Goal: Task Accomplishment & Management: Use online tool/utility

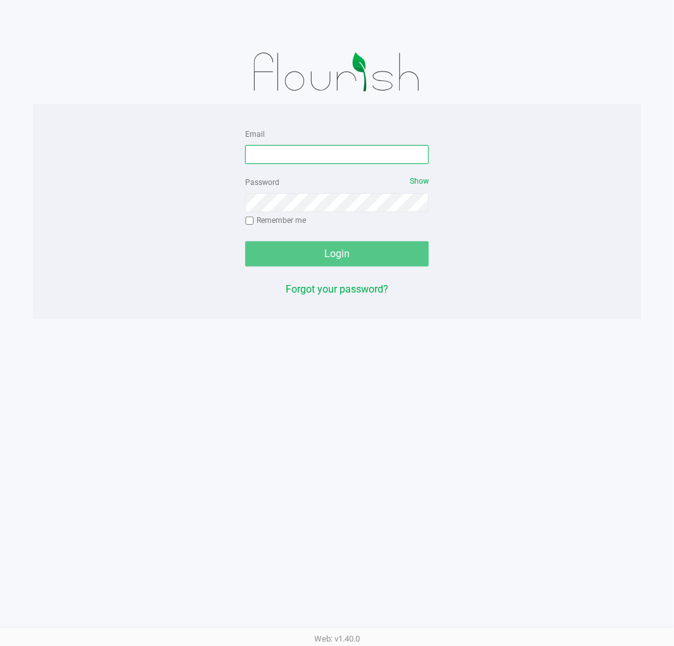
click at [309, 158] on input "Email" at bounding box center [337, 154] width 184 height 19
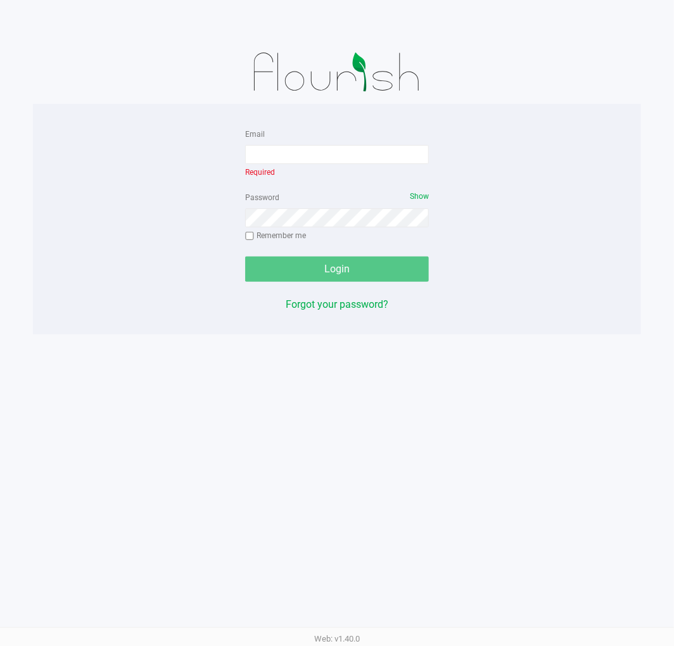
click at [546, 160] on div "Email Required Password Show Remember me Login Forgot your password?" at bounding box center [337, 219] width 608 height 186
click at [315, 172] on div "Email Required" at bounding box center [337, 152] width 184 height 53
click at [317, 160] on input "Email" at bounding box center [337, 154] width 184 height 19
type input "[EMAIL_ADDRESS][DOMAIN_NAME]"
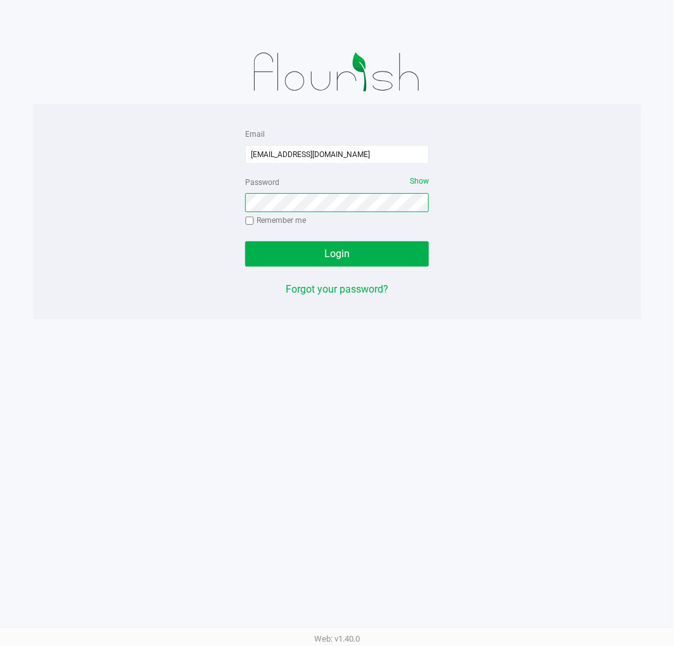
click at [245, 241] on button "Login" at bounding box center [337, 253] width 184 height 25
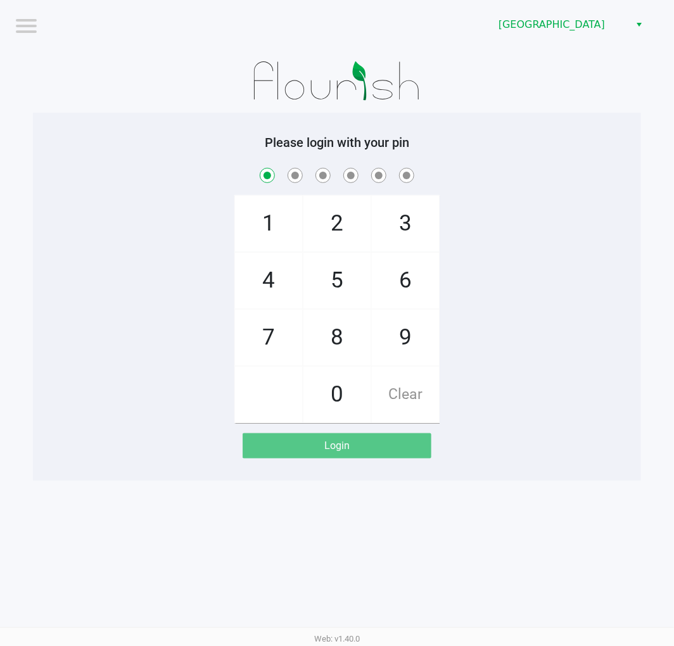
checkbox input "true"
checkbox input "false"
checkbox input "true"
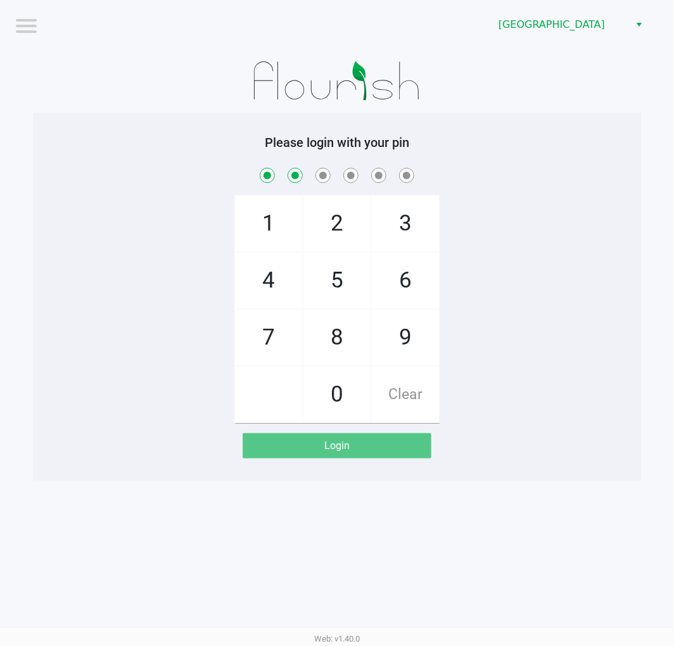
checkbox input "true"
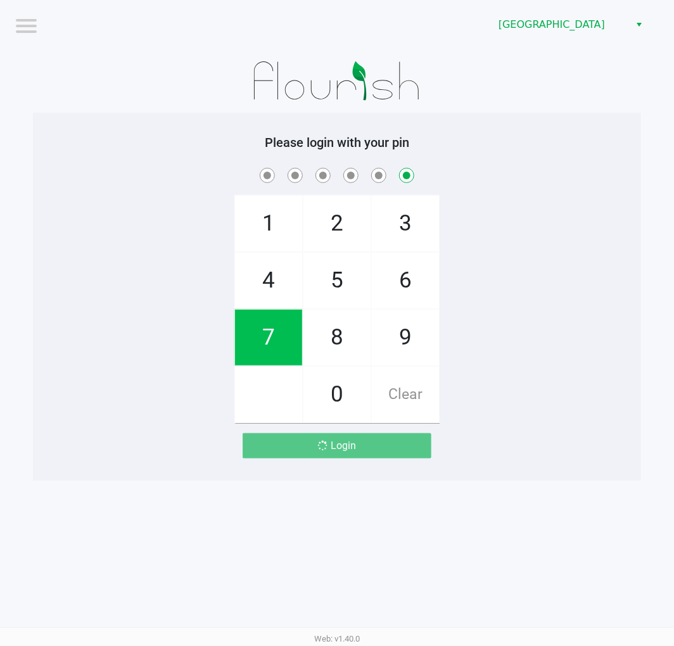
checkbox input "false"
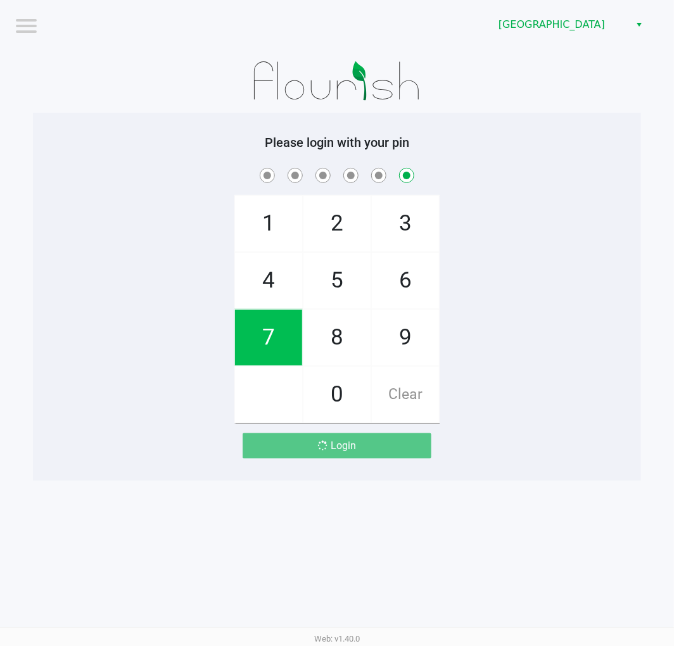
checkbox input "false"
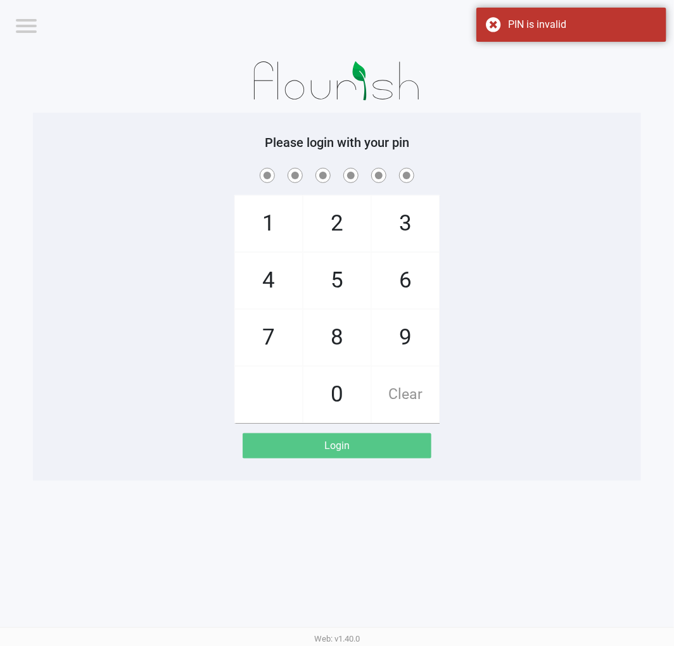
checkbox input "true"
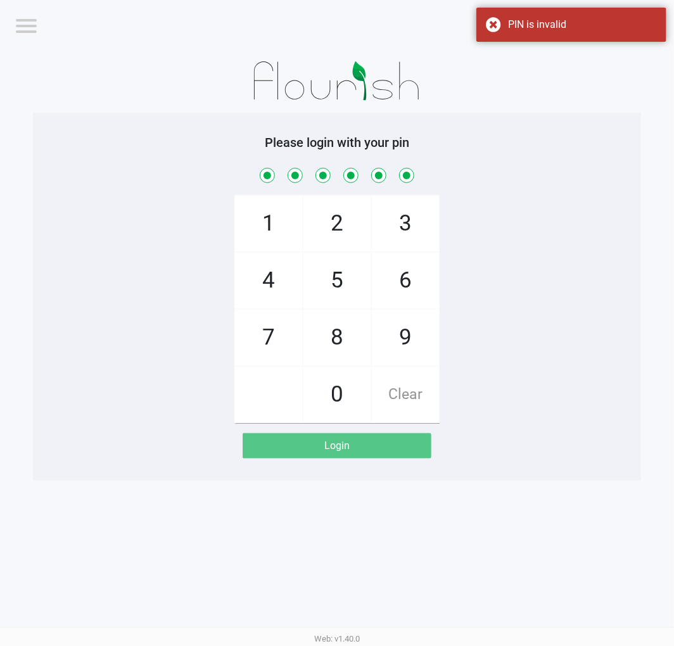
checkbox input "true"
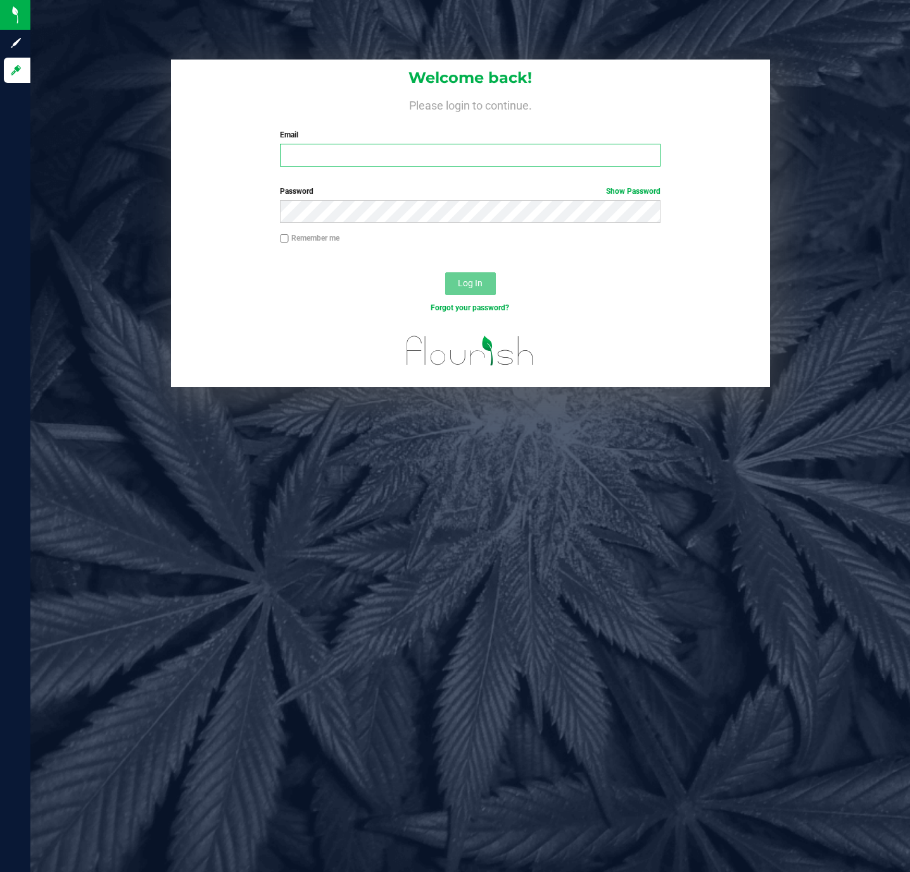
click at [374, 158] on input "Email" at bounding box center [470, 155] width 381 height 23
type input "[EMAIL_ADDRESS][DOMAIN_NAME]"
click at [489, 284] on button "Log In" at bounding box center [470, 283] width 51 height 23
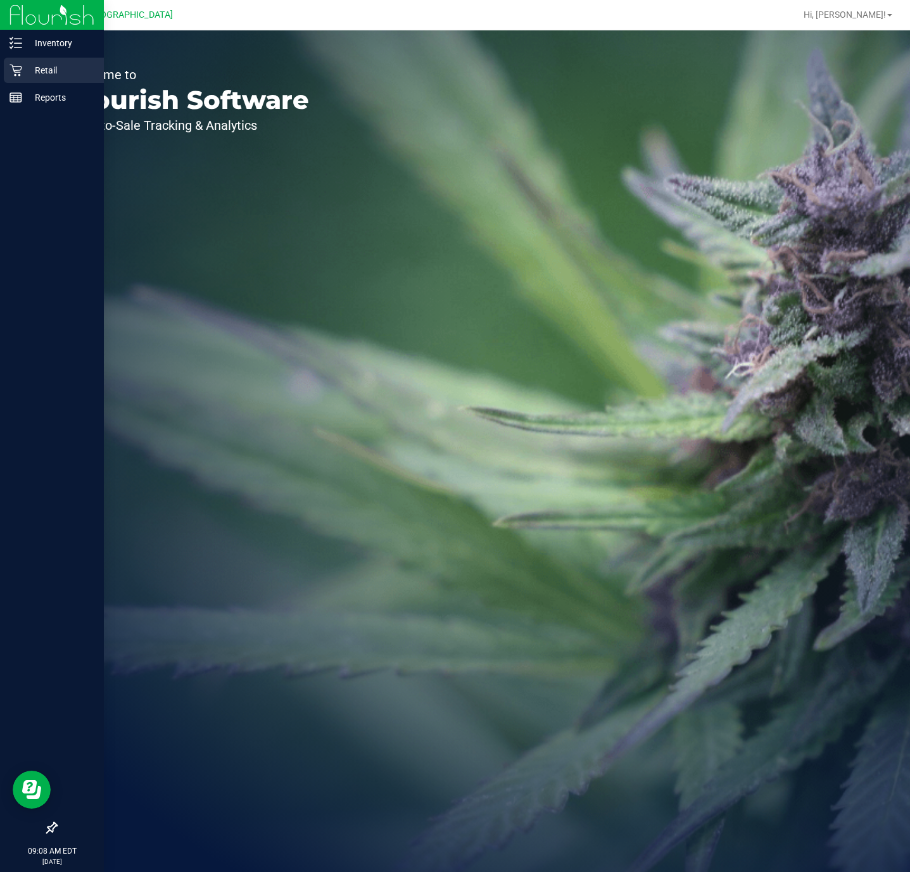
click at [33, 63] on p "Retail" at bounding box center [60, 70] width 76 height 15
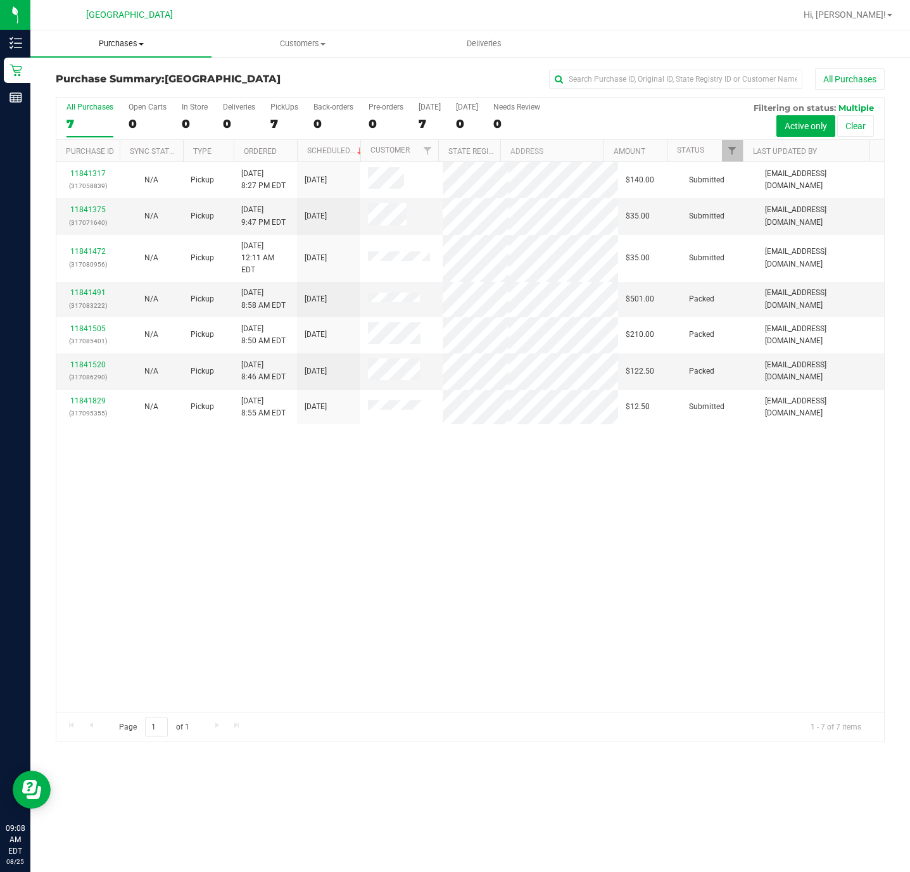
click at [131, 42] on span "Purchases" at bounding box center [120, 43] width 181 height 11
click at [135, 93] on li "Fulfillment" at bounding box center [120, 91] width 181 height 15
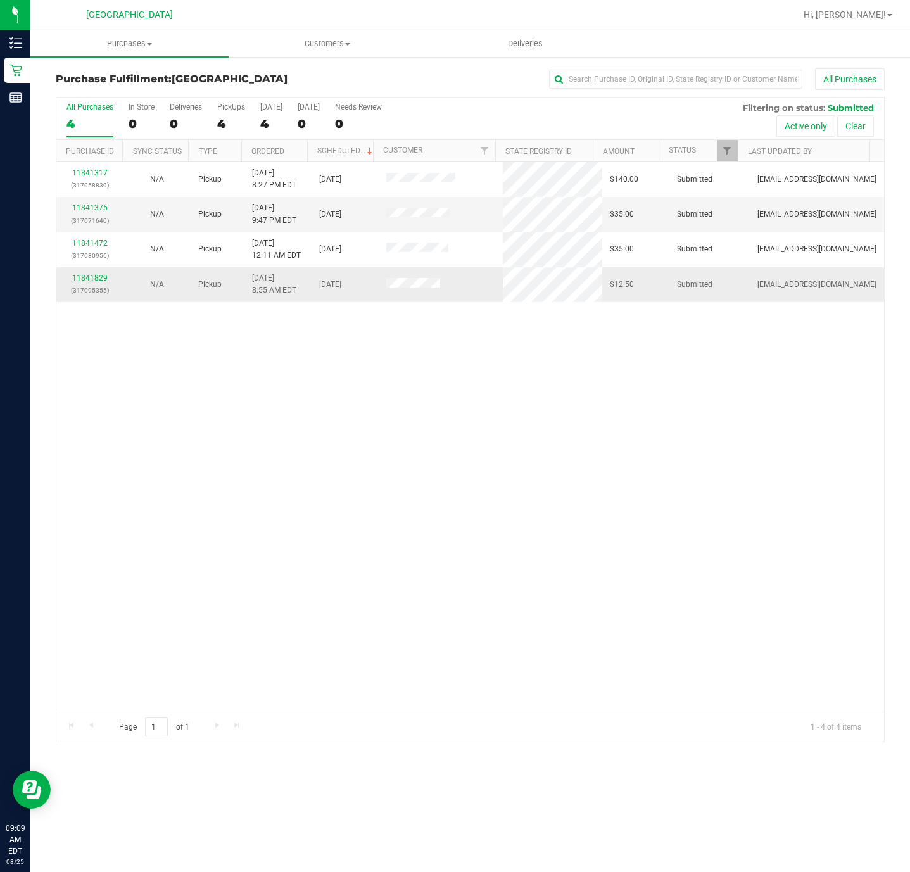
click at [98, 283] on link "11841829" at bounding box center [89, 278] width 35 height 9
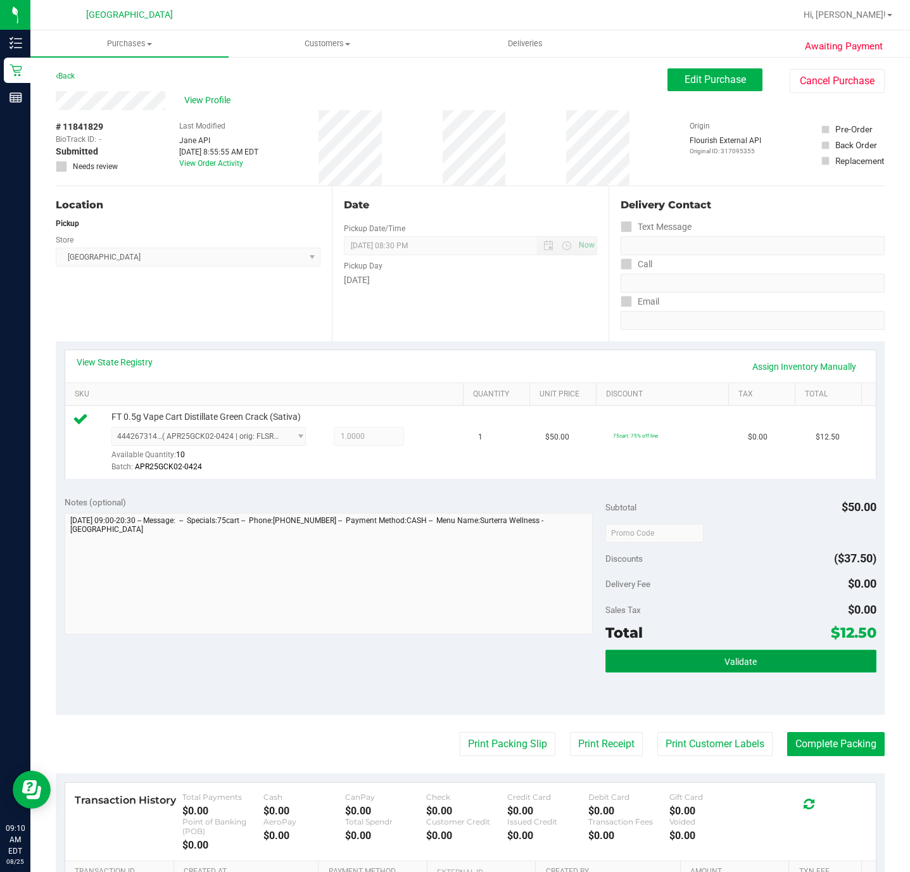
click at [725, 666] on span "Validate" at bounding box center [741, 662] width 32 height 10
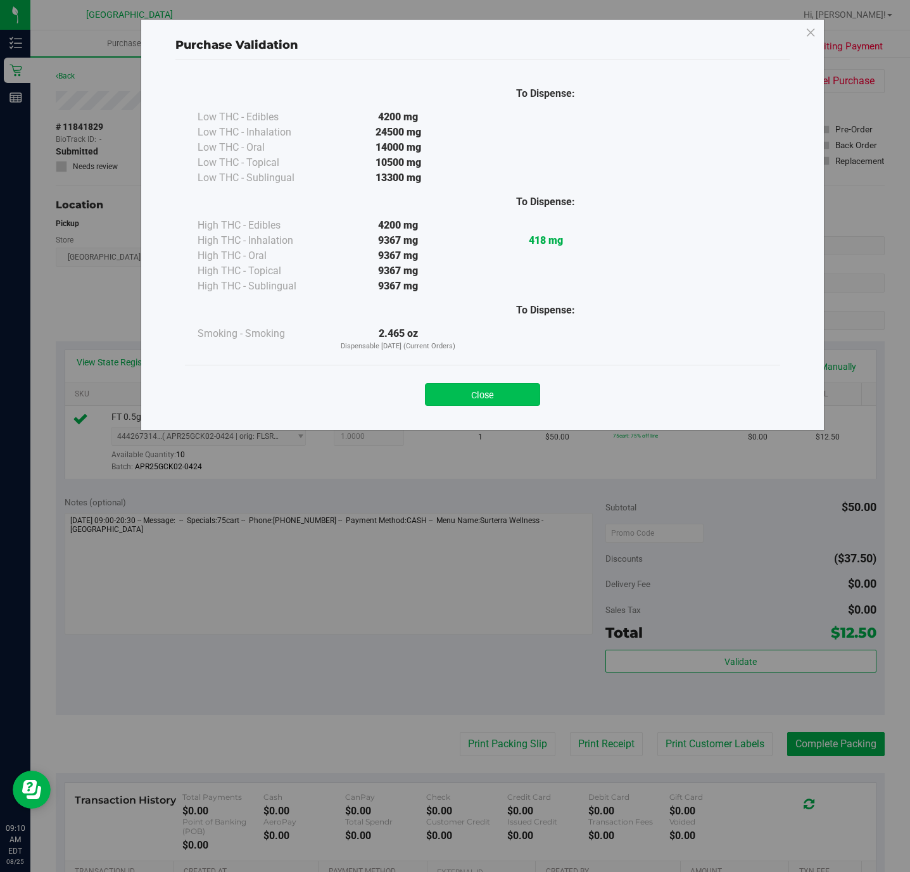
click at [516, 390] on button "Close" at bounding box center [482, 394] width 115 height 23
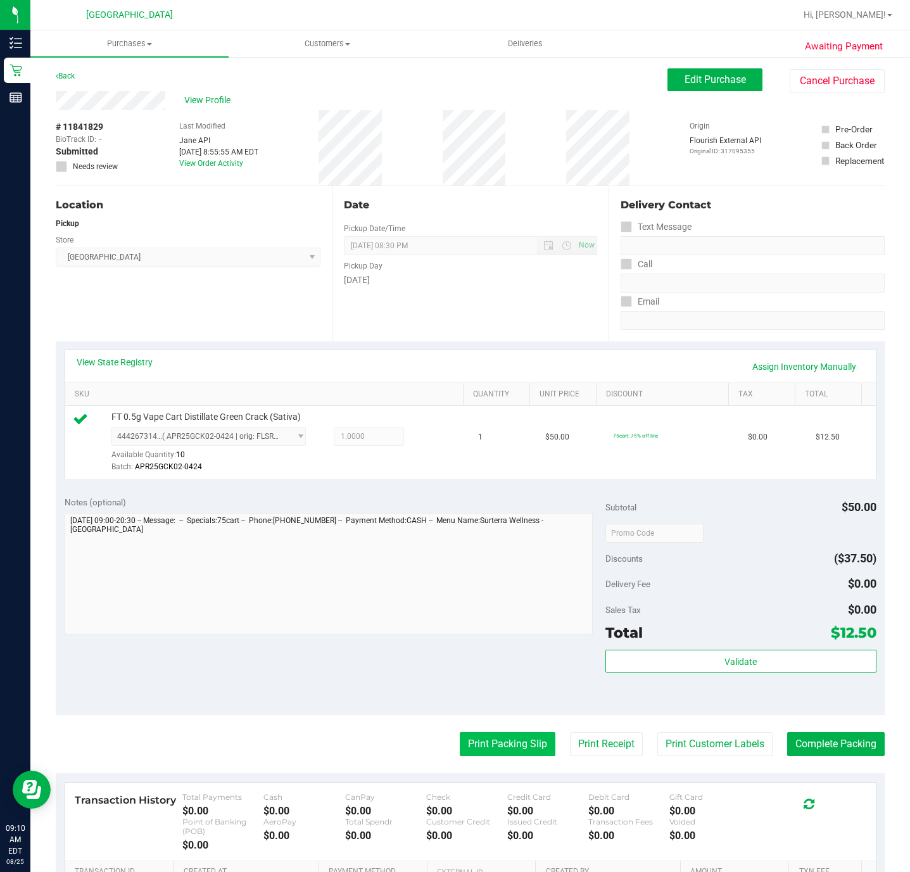
click at [502, 744] on button "Print Packing Slip" at bounding box center [508, 744] width 96 height 24
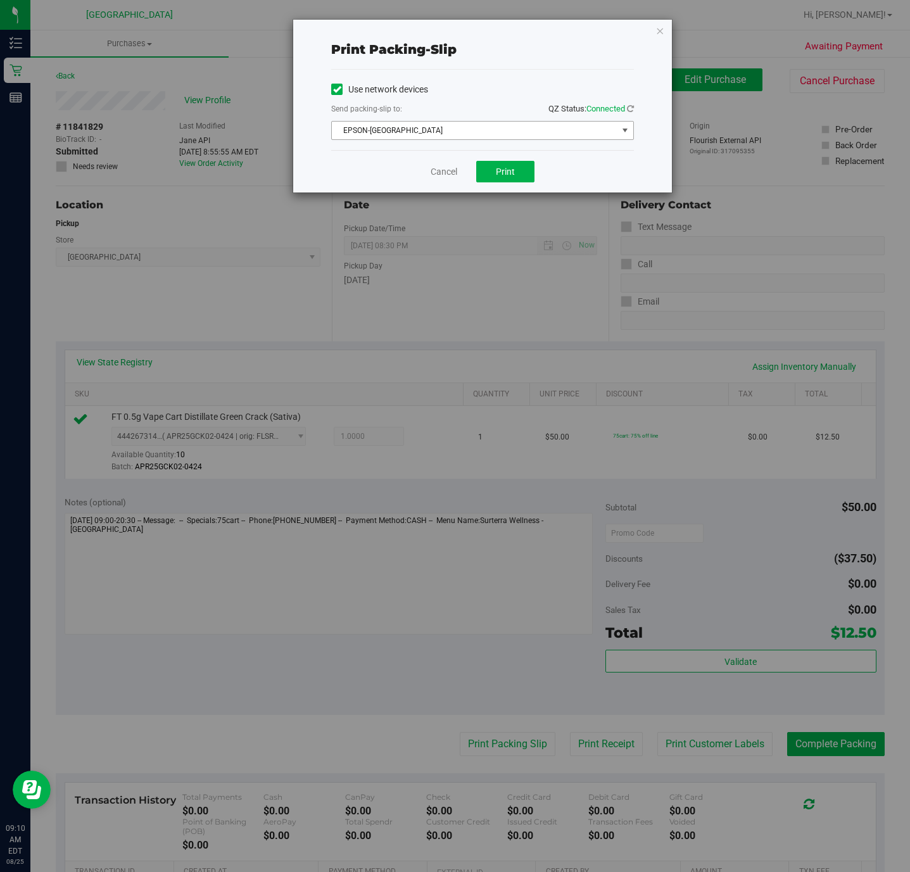
click at [587, 128] on span "EPSON-CYPRUS" at bounding box center [475, 131] width 286 height 18
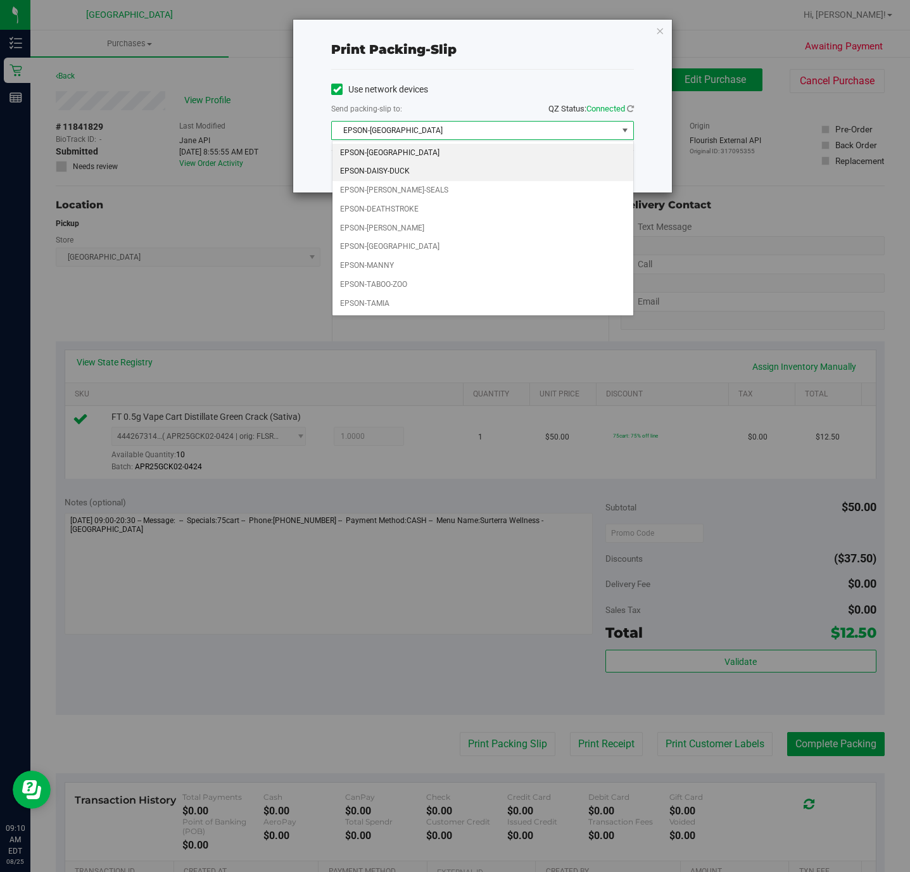
click at [388, 172] on li "EPSON-DAISY-DUCK" at bounding box center [483, 171] width 301 height 19
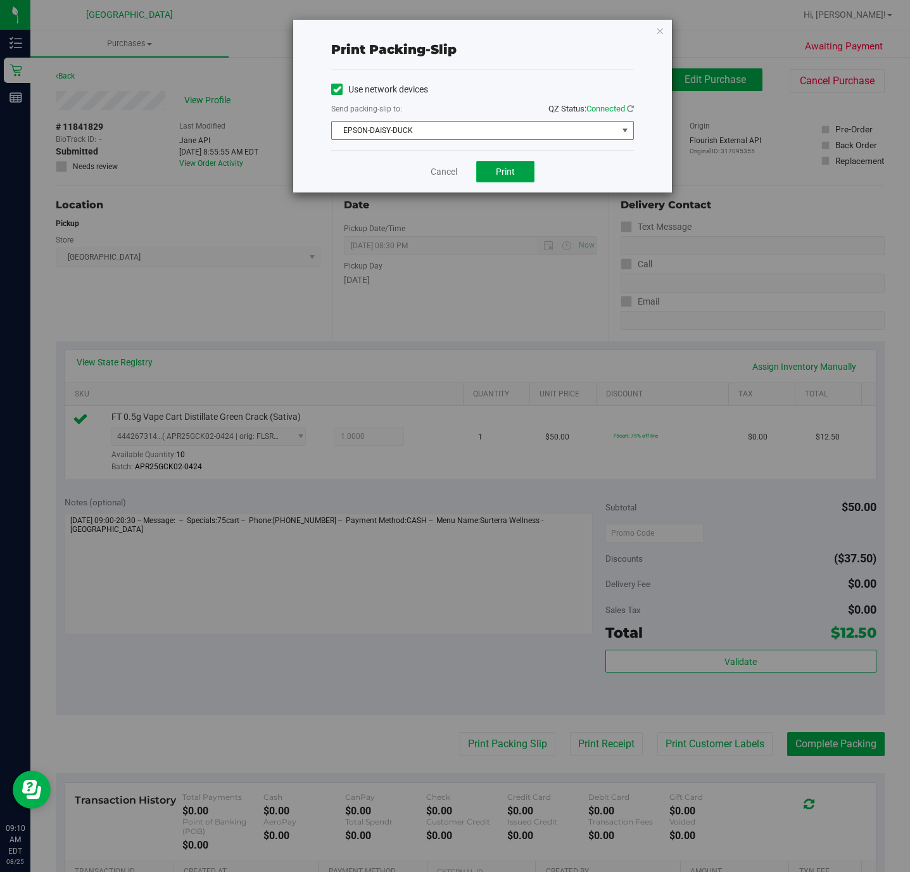
click at [534, 167] on button "Print" at bounding box center [505, 172] width 58 height 22
click at [452, 167] on link "Cancel" at bounding box center [444, 171] width 27 height 13
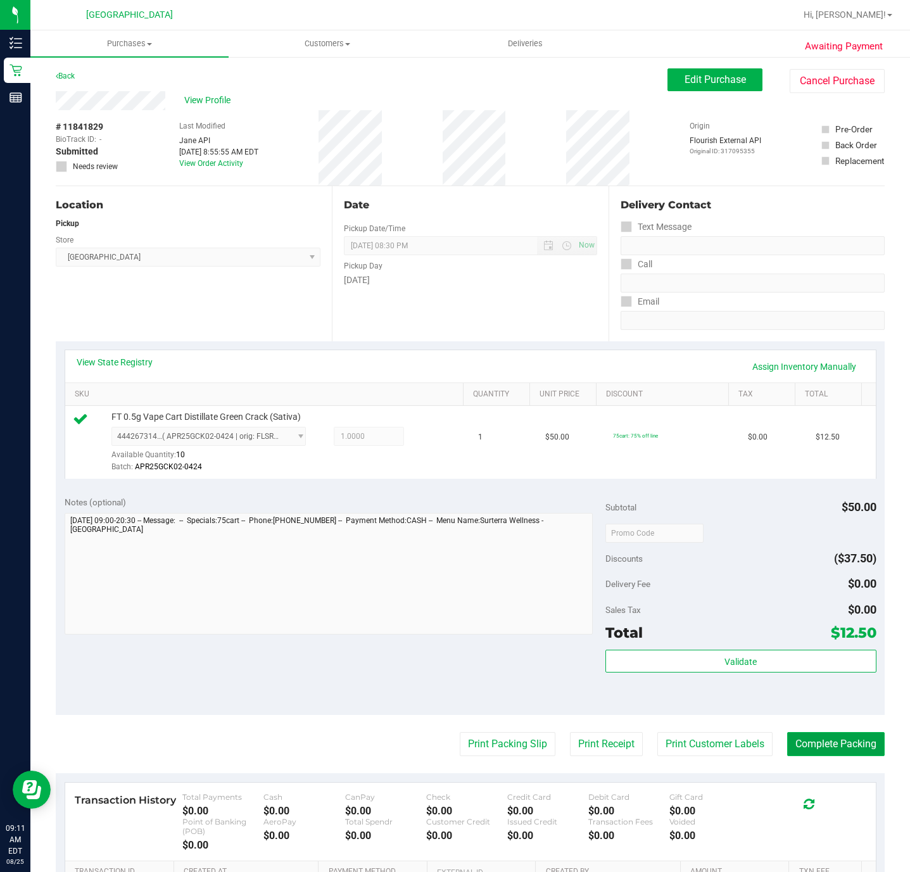
click at [834, 745] on button "Complete Packing" at bounding box center [836, 744] width 98 height 24
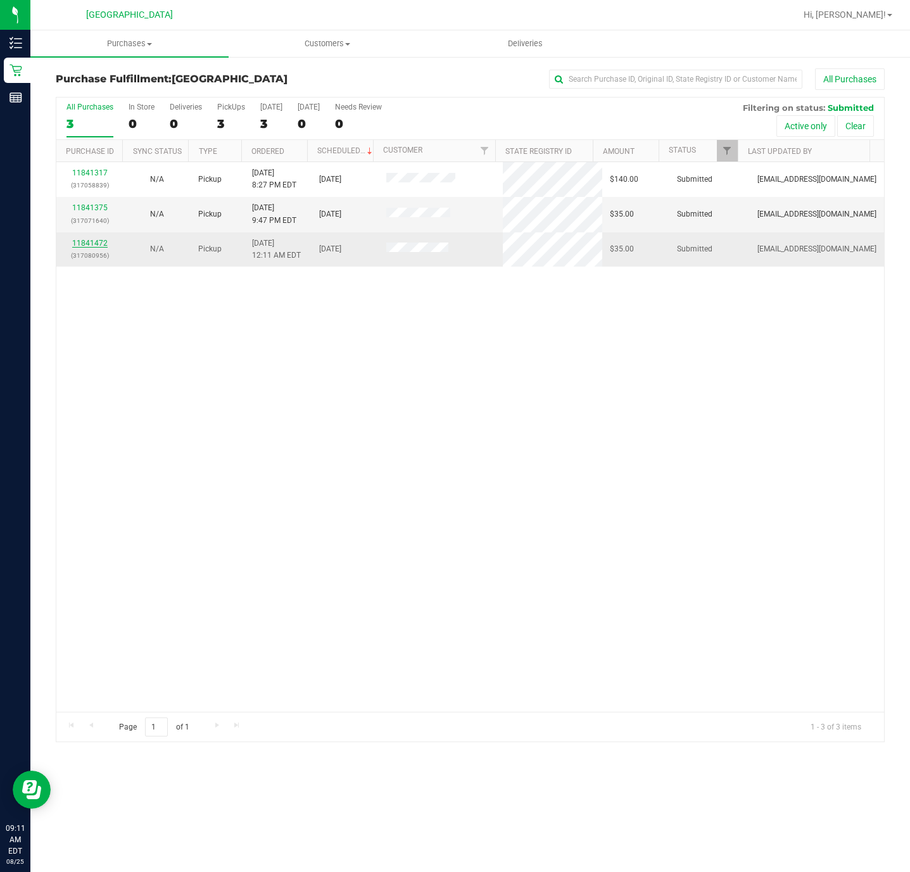
click at [97, 247] on link "11841472" at bounding box center [89, 243] width 35 height 9
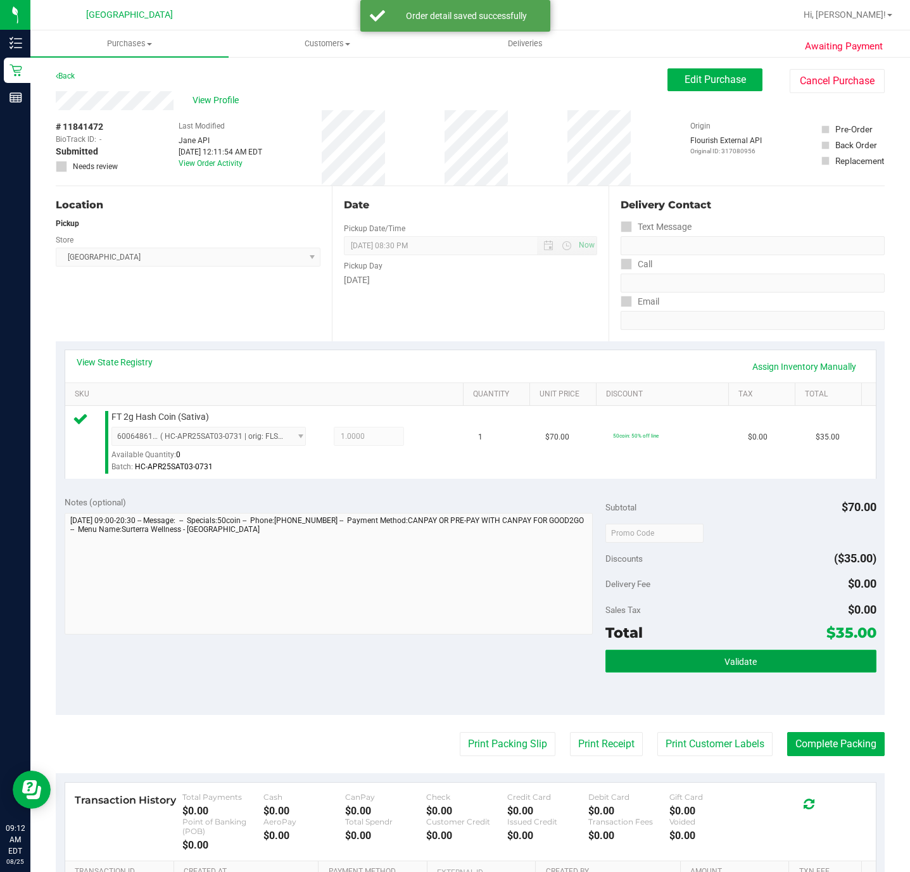
click at [673, 658] on button "Validate" at bounding box center [741, 661] width 270 height 23
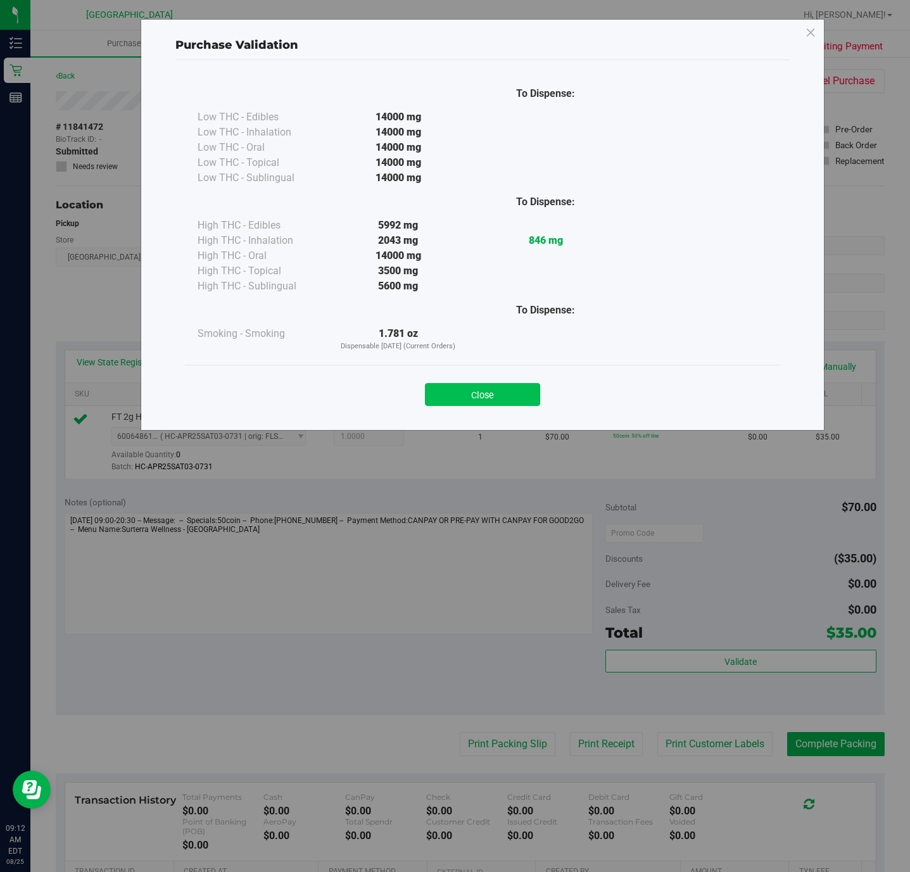
click at [487, 390] on button "Close" at bounding box center [482, 394] width 115 height 23
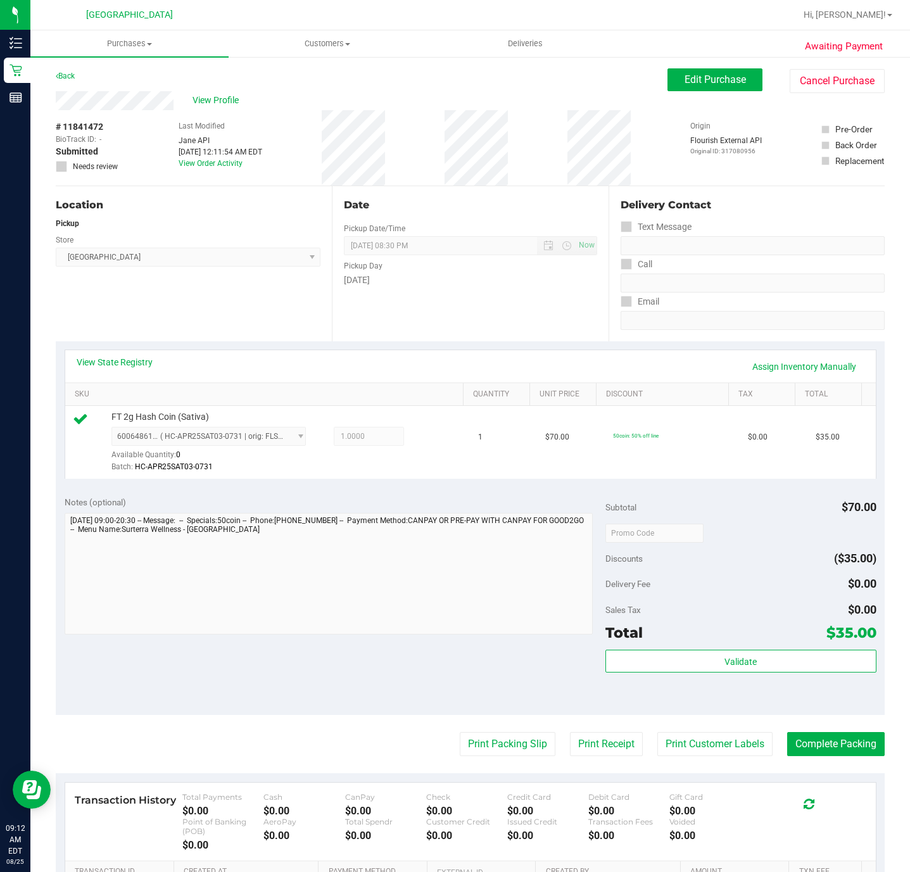
drag, startPoint x: 502, startPoint y: 770, endPoint x: 497, endPoint y: 760, distance: 11.3
click at [500, 770] on purchase-details "Back Edit Purchase Cancel Purchase View Profile # 11841472 BioTrack ID: - Submi…" at bounding box center [470, 543] width 829 height 951
click at [497, 748] on button "Print Packing Slip" at bounding box center [508, 744] width 96 height 24
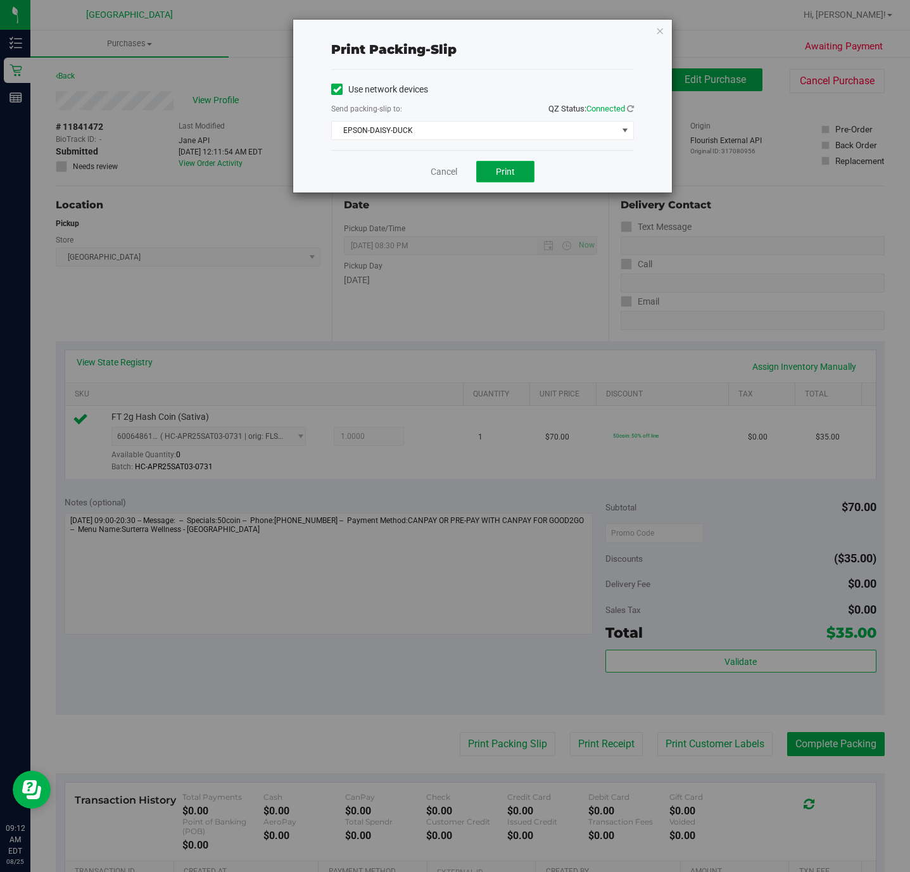
click at [514, 179] on button "Print" at bounding box center [505, 172] width 58 height 22
click at [450, 171] on link "Cancel" at bounding box center [444, 171] width 27 height 13
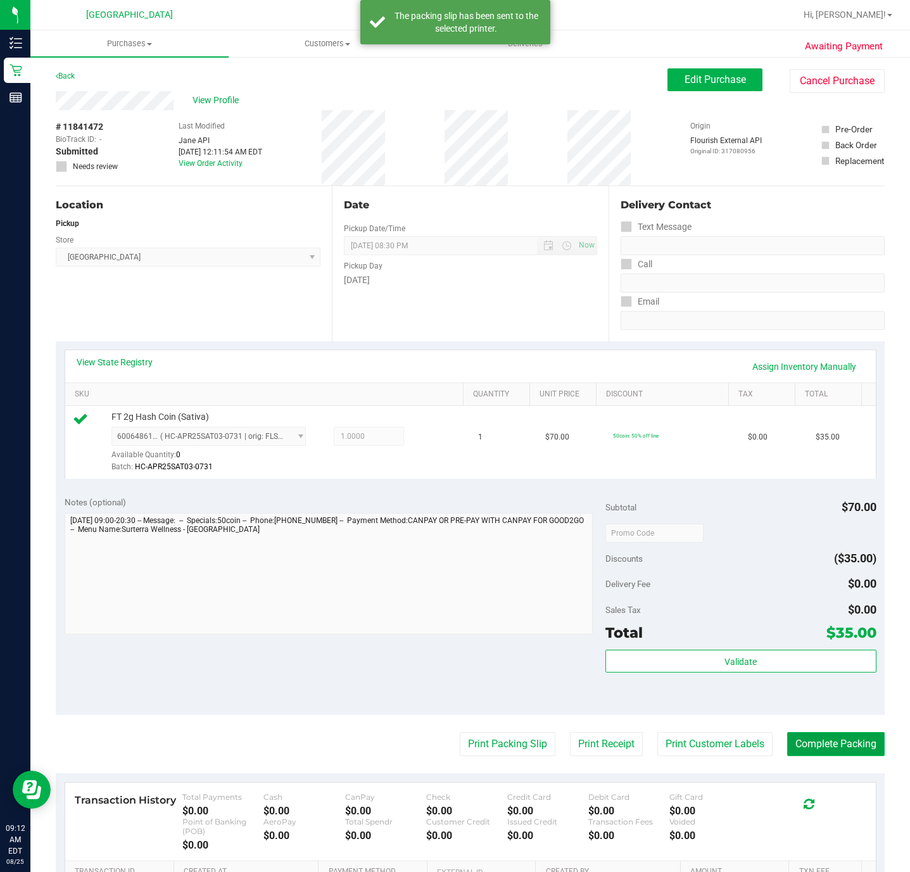
click at [812, 745] on button "Complete Packing" at bounding box center [836, 744] width 98 height 24
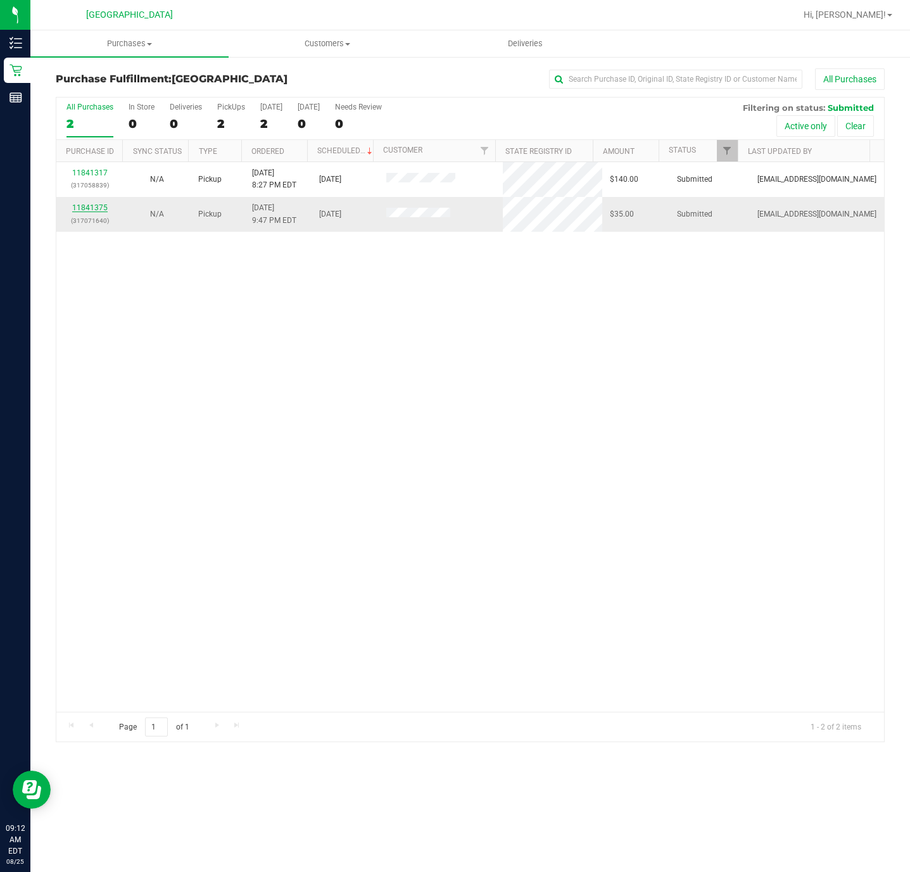
click at [80, 212] on link "11841375" at bounding box center [89, 207] width 35 height 9
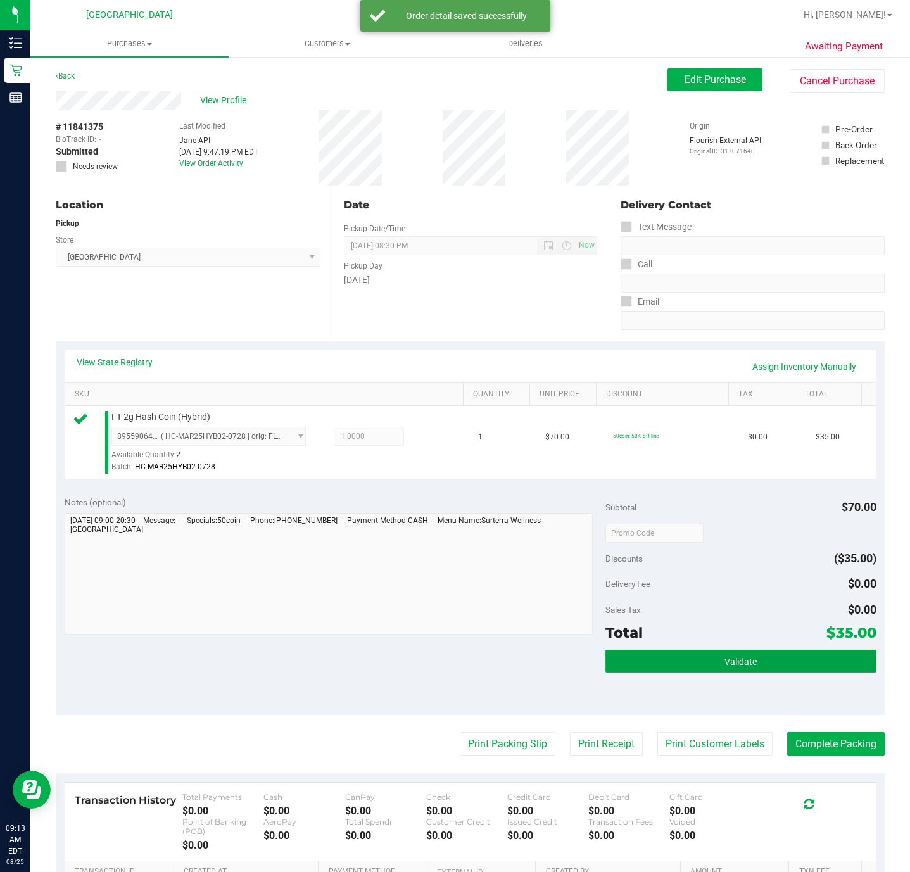
click at [678, 656] on button "Validate" at bounding box center [741, 661] width 270 height 23
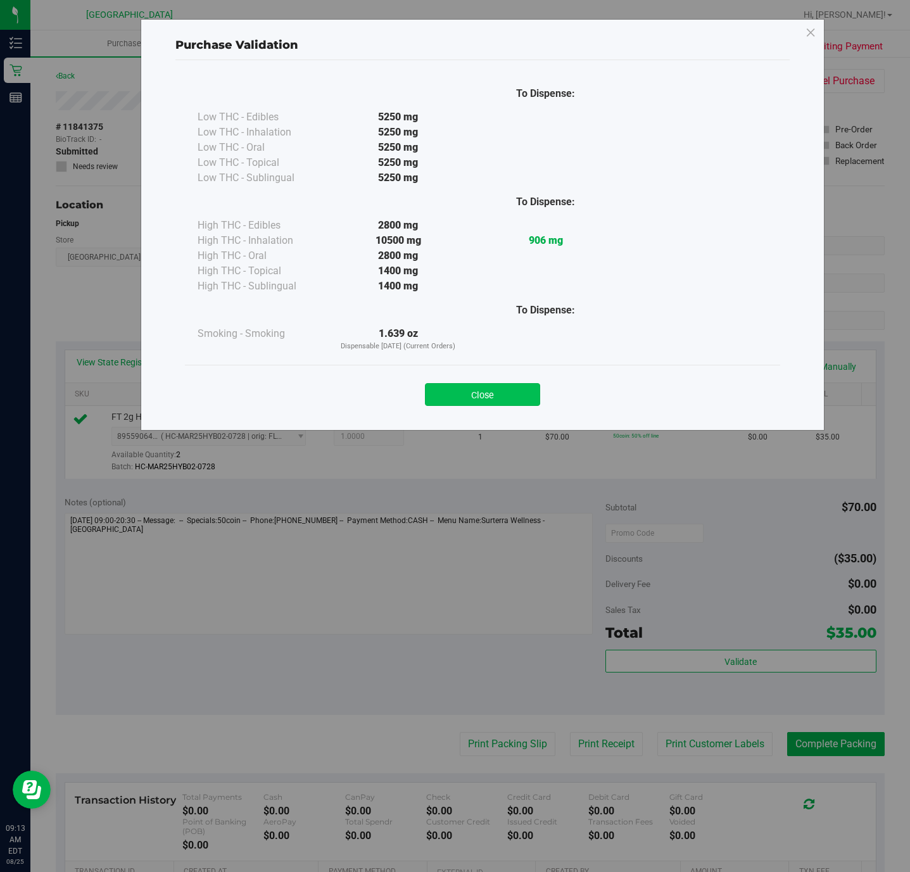
click at [500, 386] on button "Close" at bounding box center [482, 394] width 115 height 23
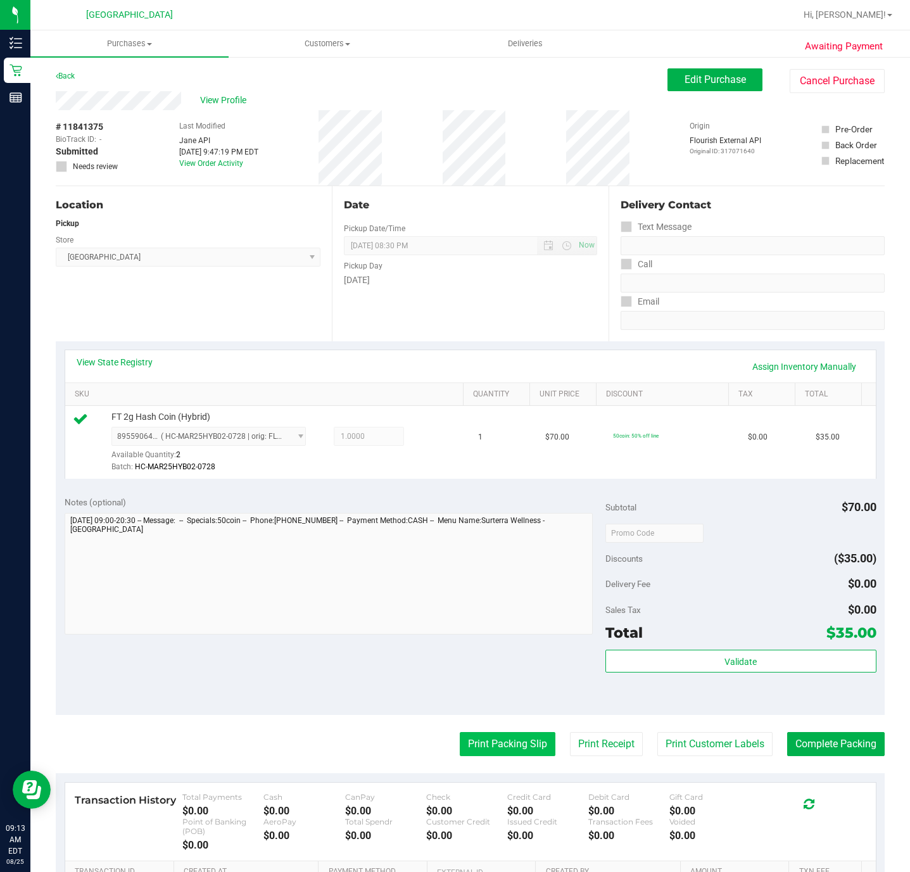
click at [490, 749] on button "Print Packing Slip" at bounding box center [508, 744] width 96 height 24
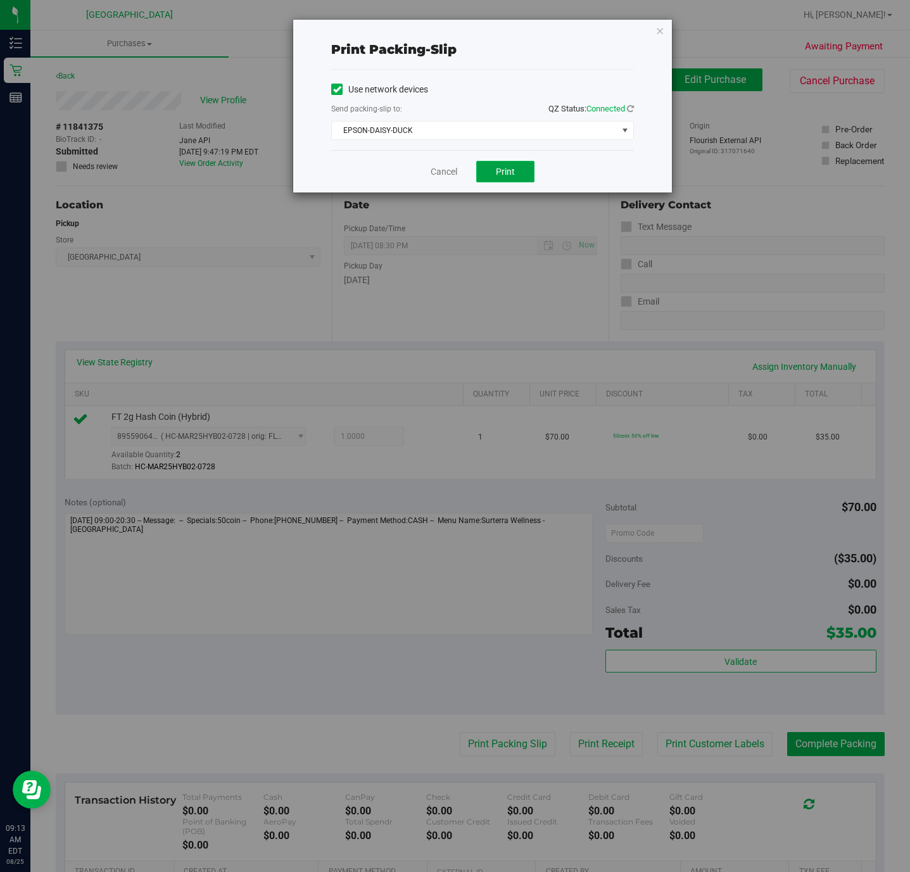
click at [514, 172] on span "Print" at bounding box center [505, 172] width 19 height 10
click at [450, 174] on link "Cancel" at bounding box center [444, 171] width 27 height 13
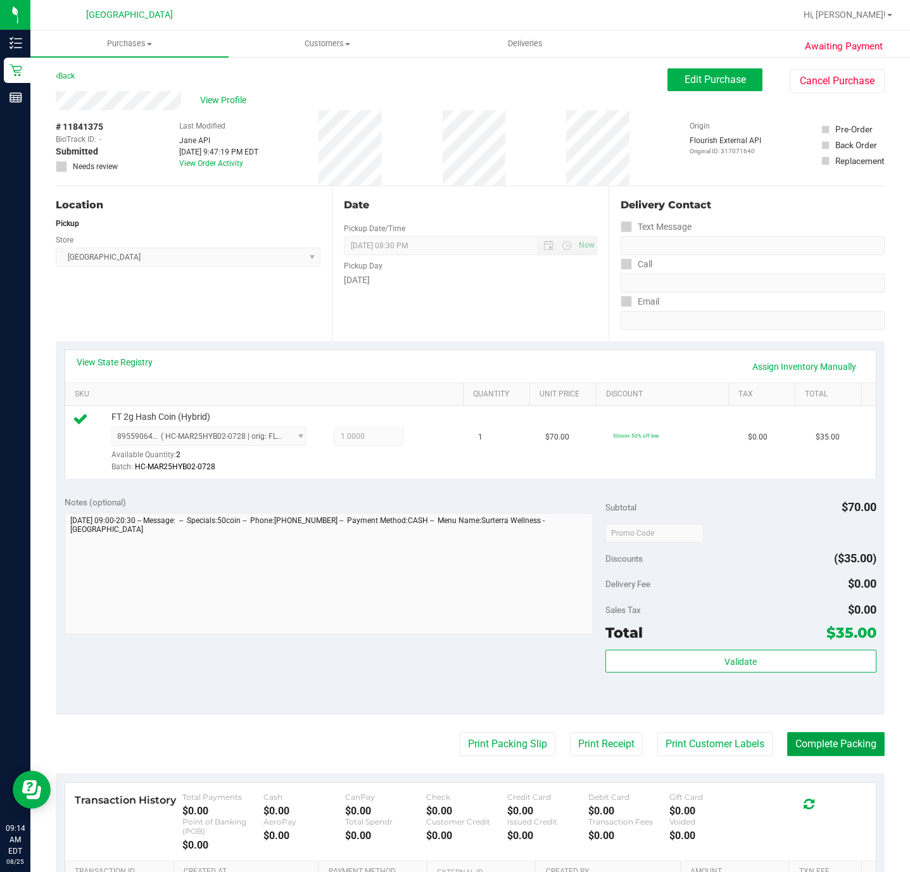
click at [824, 751] on button "Complete Packing" at bounding box center [836, 744] width 98 height 24
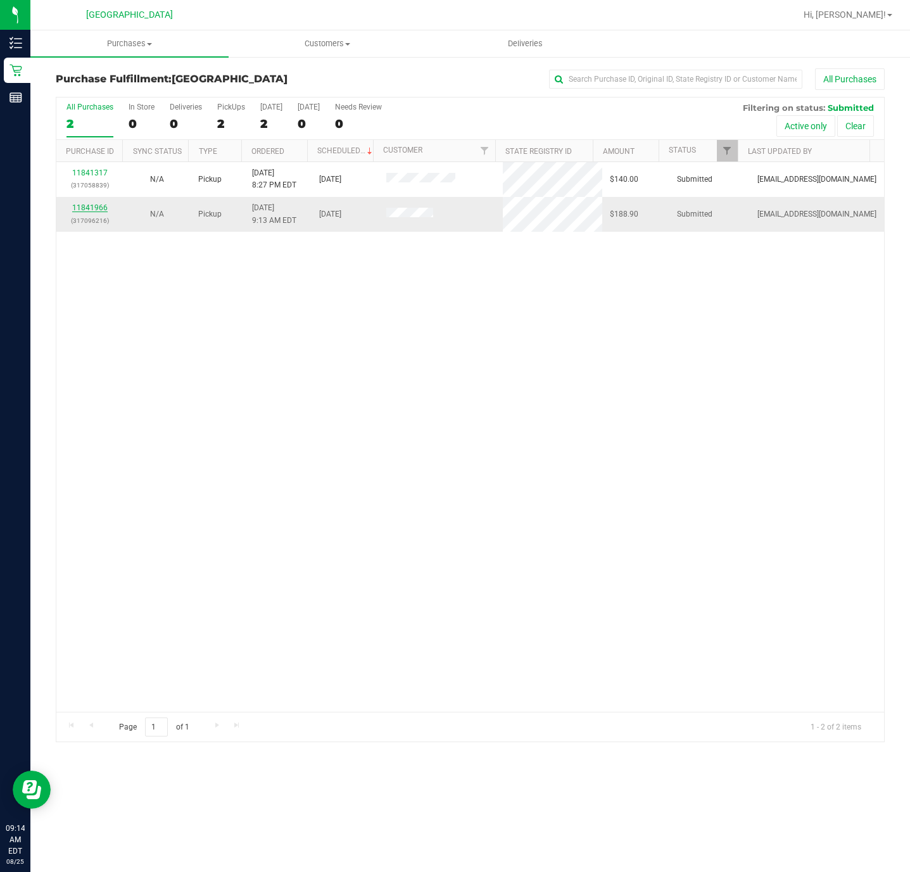
click at [82, 210] on link "11841966" at bounding box center [89, 207] width 35 height 9
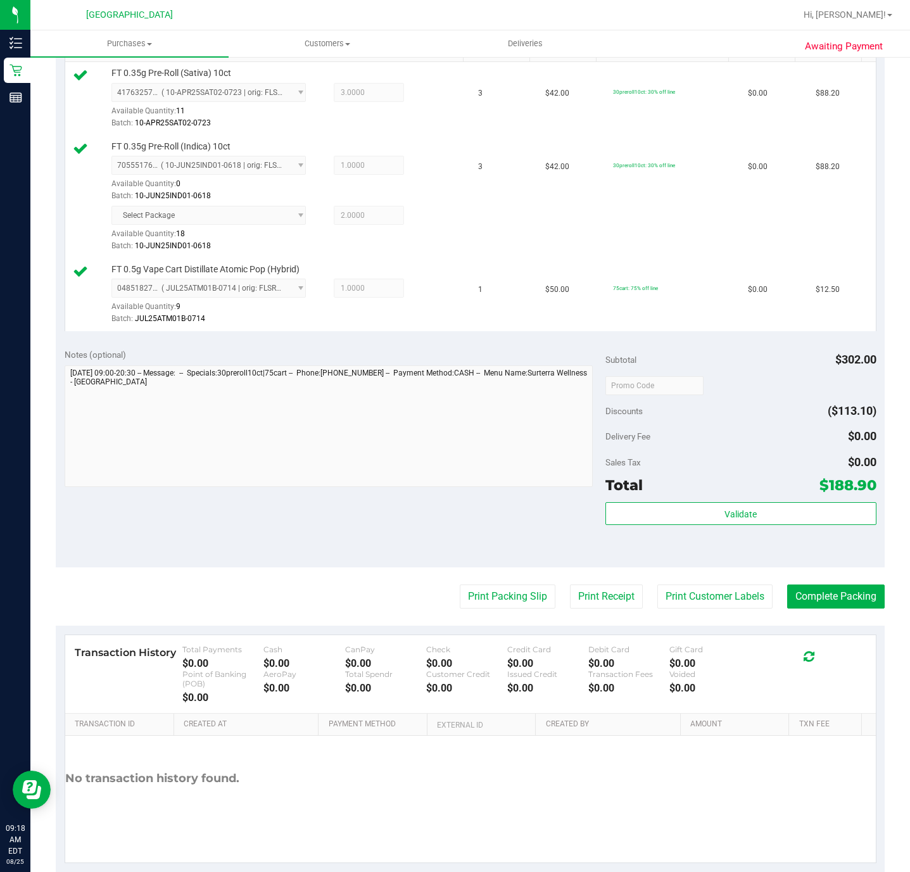
scroll to position [376, 0]
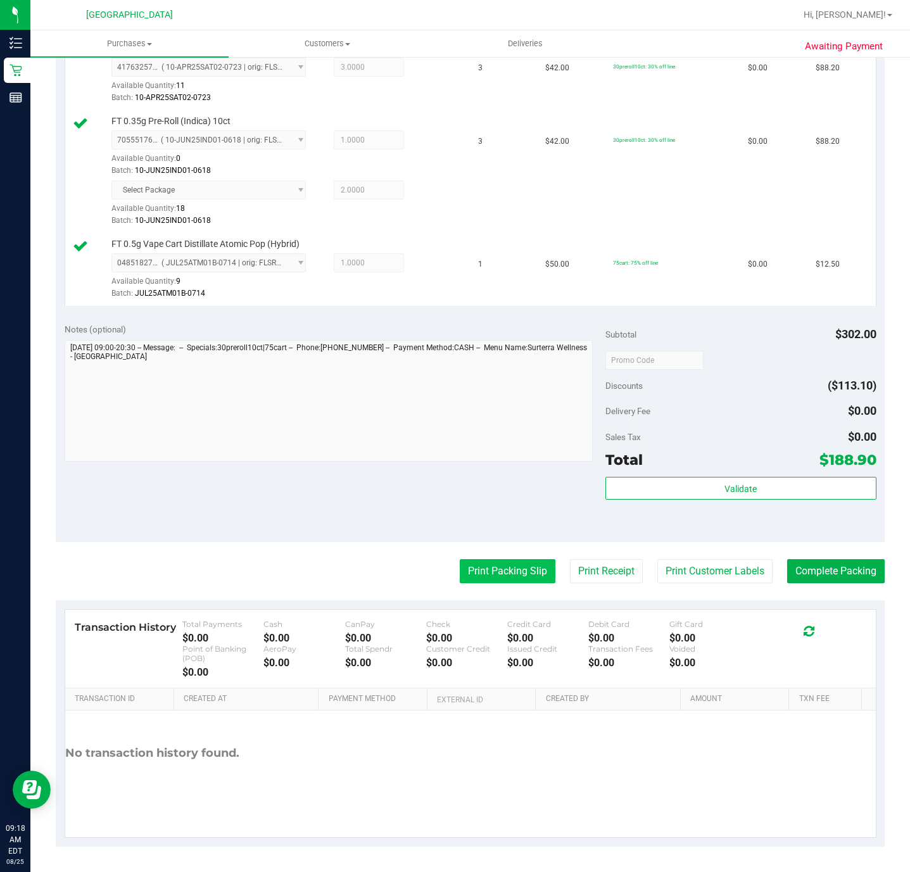
click at [519, 570] on button "Print Packing Slip" at bounding box center [508, 571] width 96 height 24
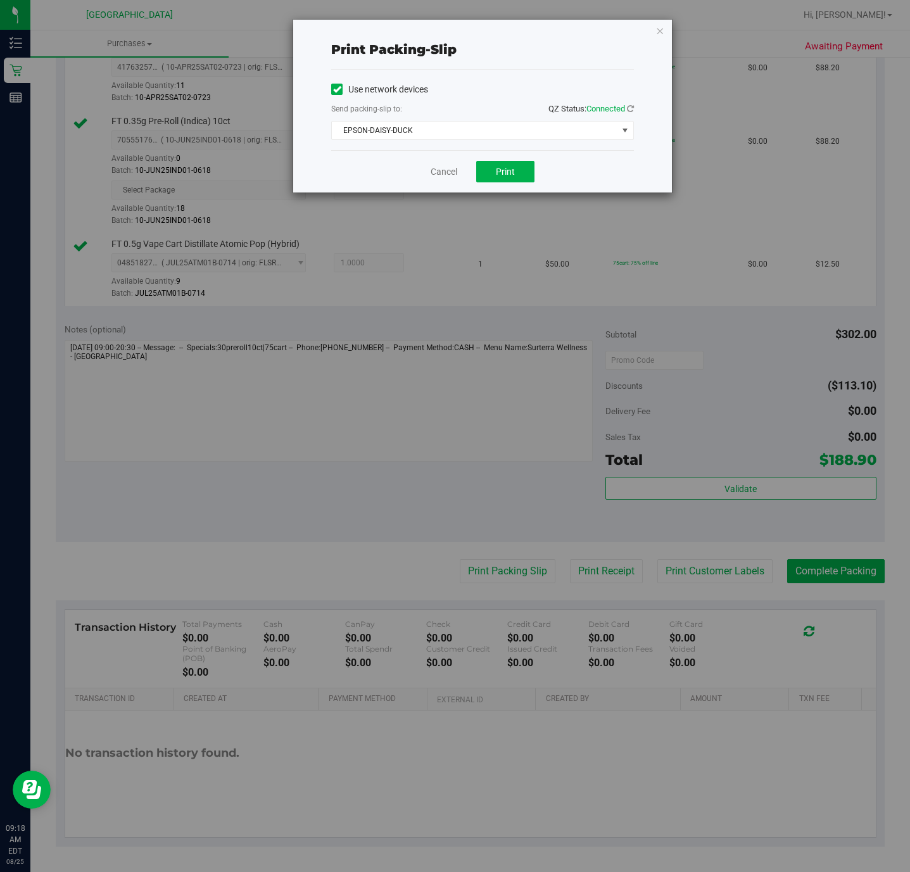
drag, startPoint x: 421, startPoint y: 165, endPoint x: 433, endPoint y: 181, distance: 19.8
click at [424, 167] on div "Cancel Print" at bounding box center [482, 171] width 303 height 42
click at [436, 181] on div "Cancel Print" at bounding box center [482, 171] width 303 height 42
click at [436, 172] on link "Cancel" at bounding box center [444, 171] width 27 height 13
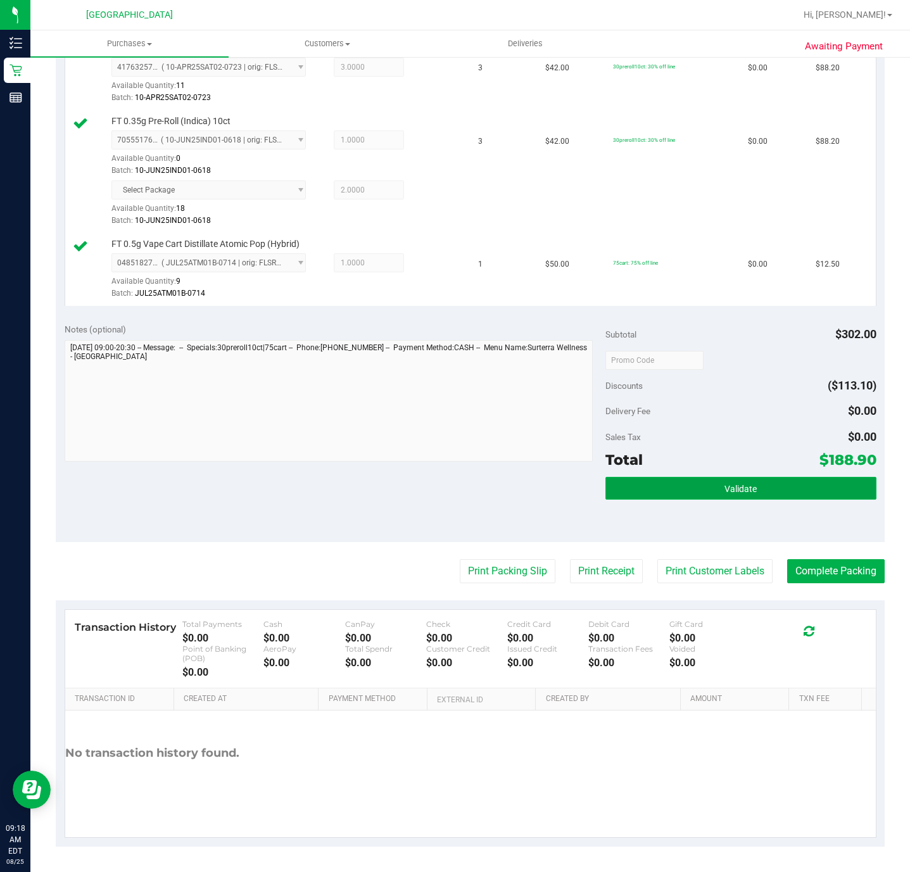
click at [656, 488] on button "Validate" at bounding box center [741, 488] width 270 height 23
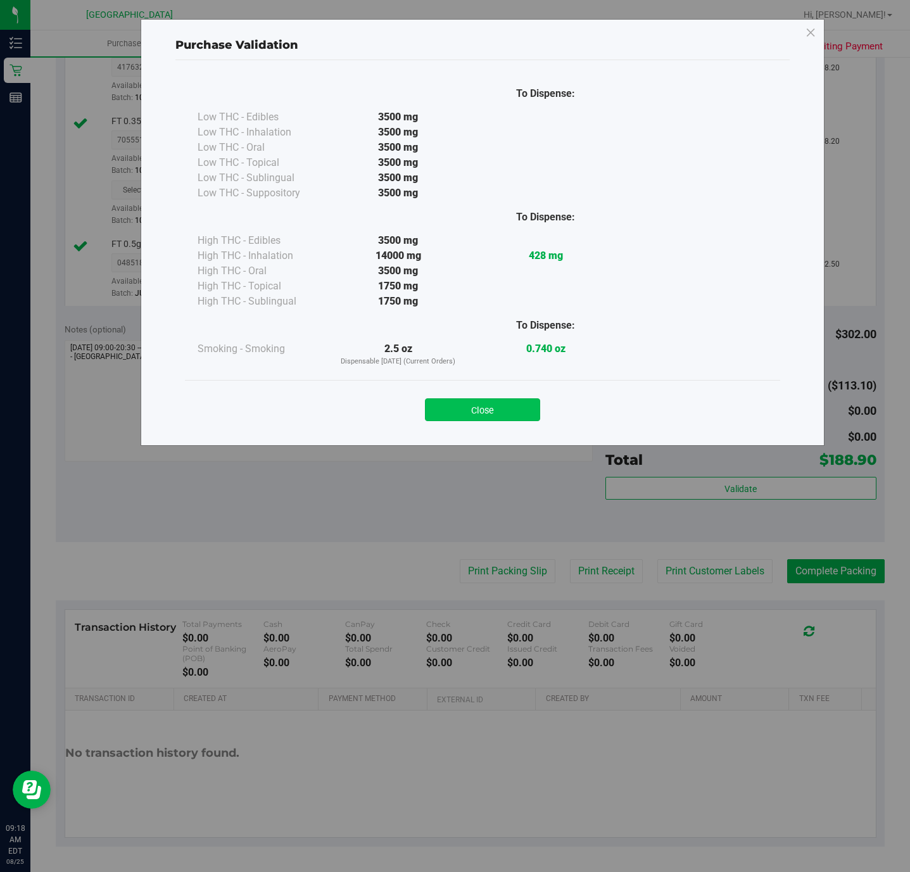
click at [492, 413] on button "Close" at bounding box center [482, 409] width 115 height 23
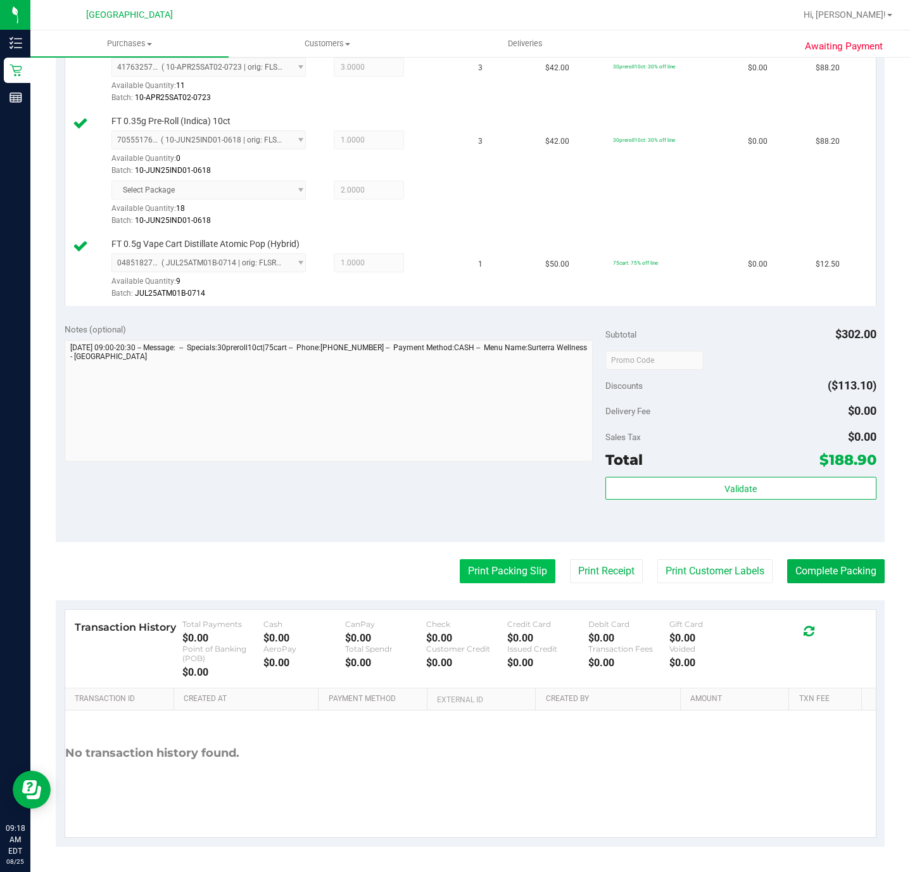
click at [473, 567] on button "Print Packing Slip" at bounding box center [508, 571] width 96 height 24
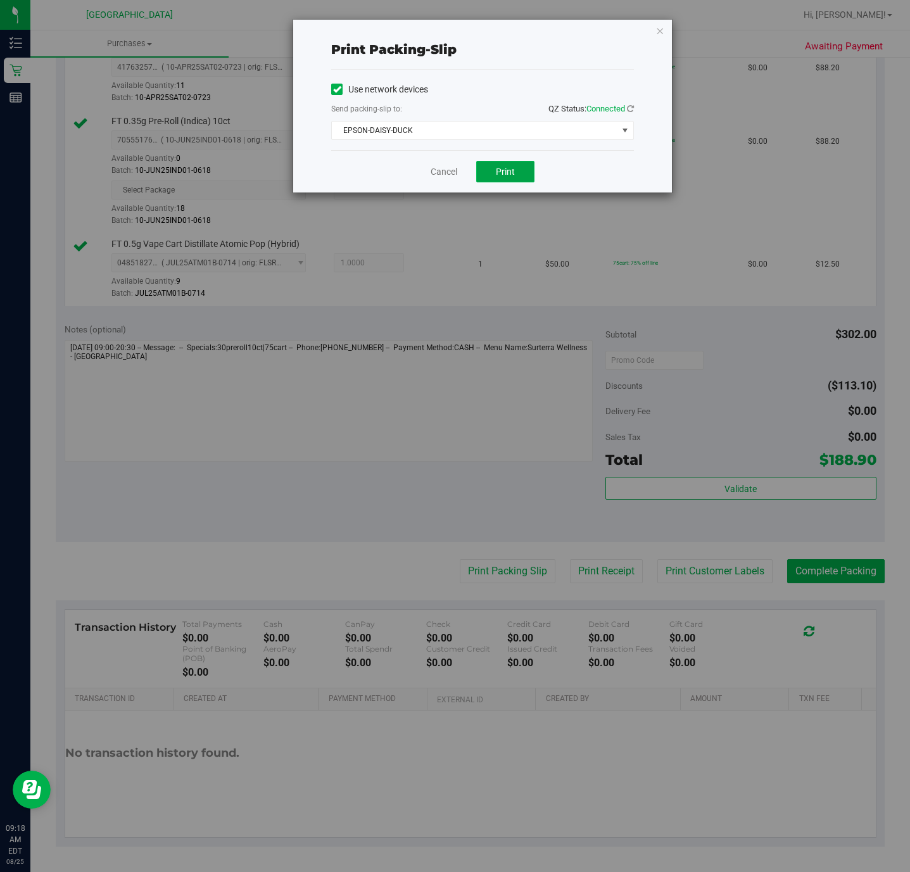
click at [509, 173] on span "Print" at bounding box center [505, 172] width 19 height 10
click at [451, 171] on link "Cancel" at bounding box center [444, 171] width 27 height 13
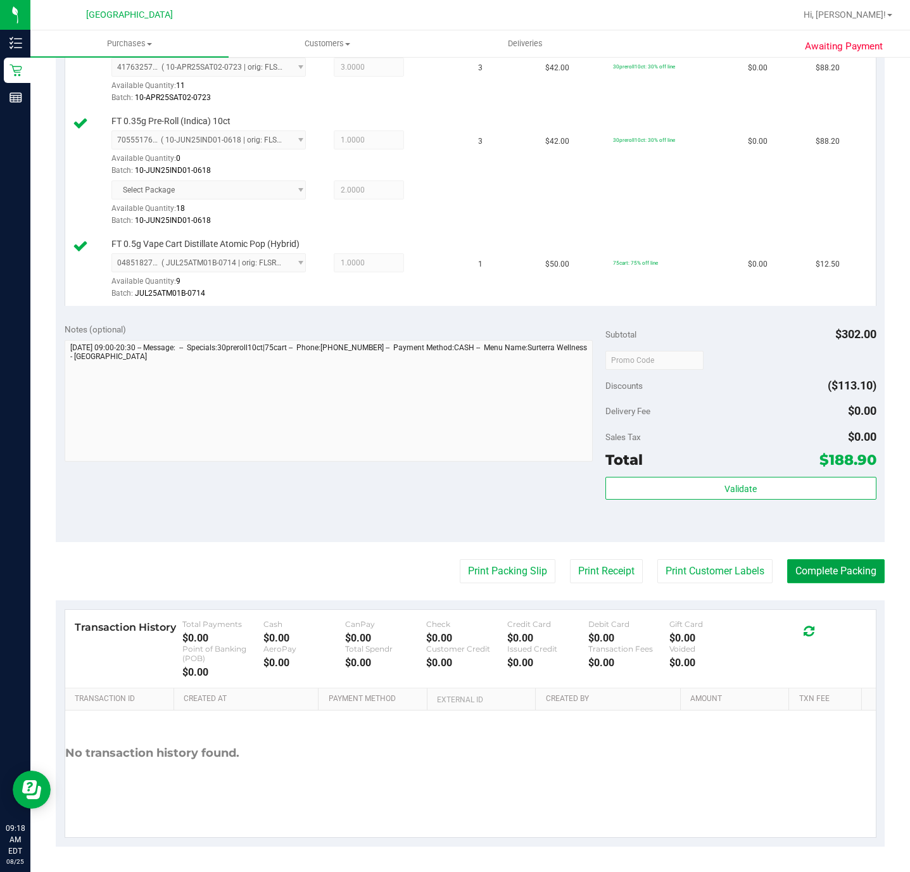
click at [819, 563] on button "Complete Packing" at bounding box center [836, 571] width 98 height 24
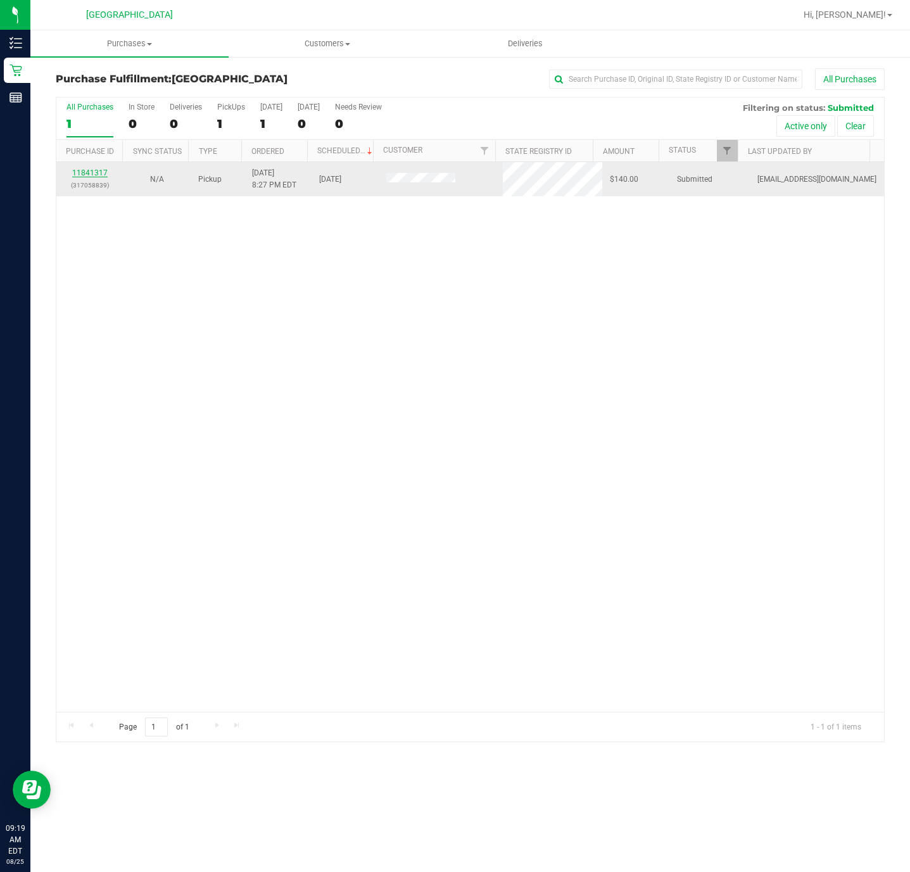
click at [86, 175] on link "11841317" at bounding box center [89, 173] width 35 height 9
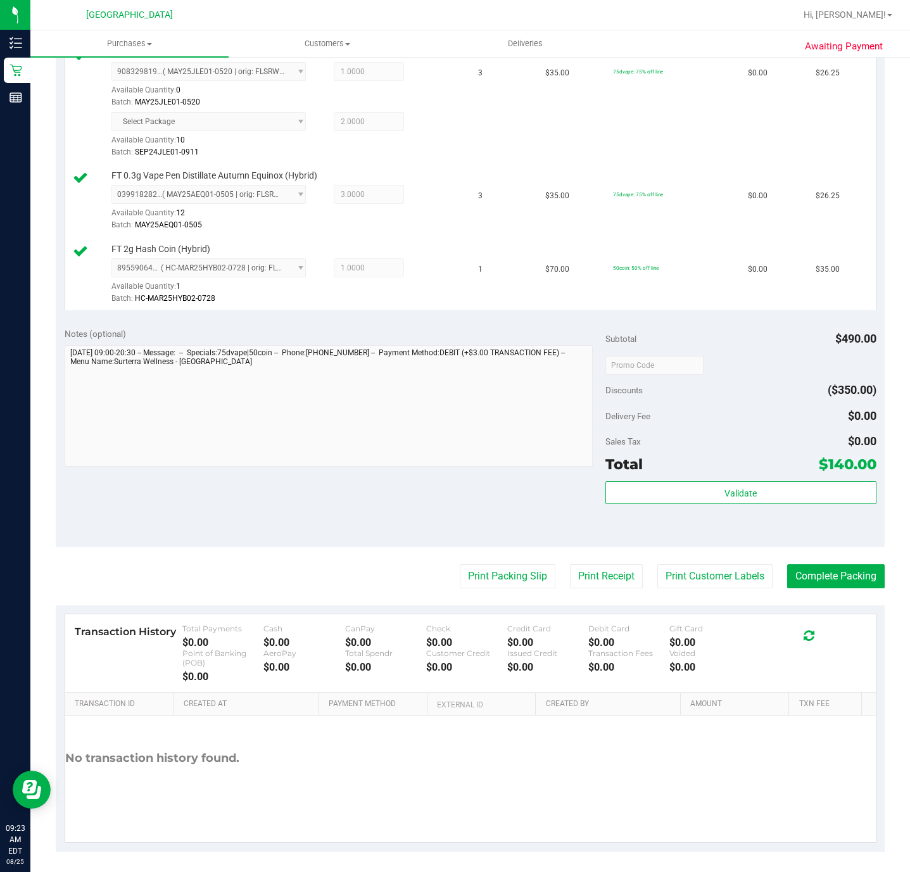
scroll to position [570, 0]
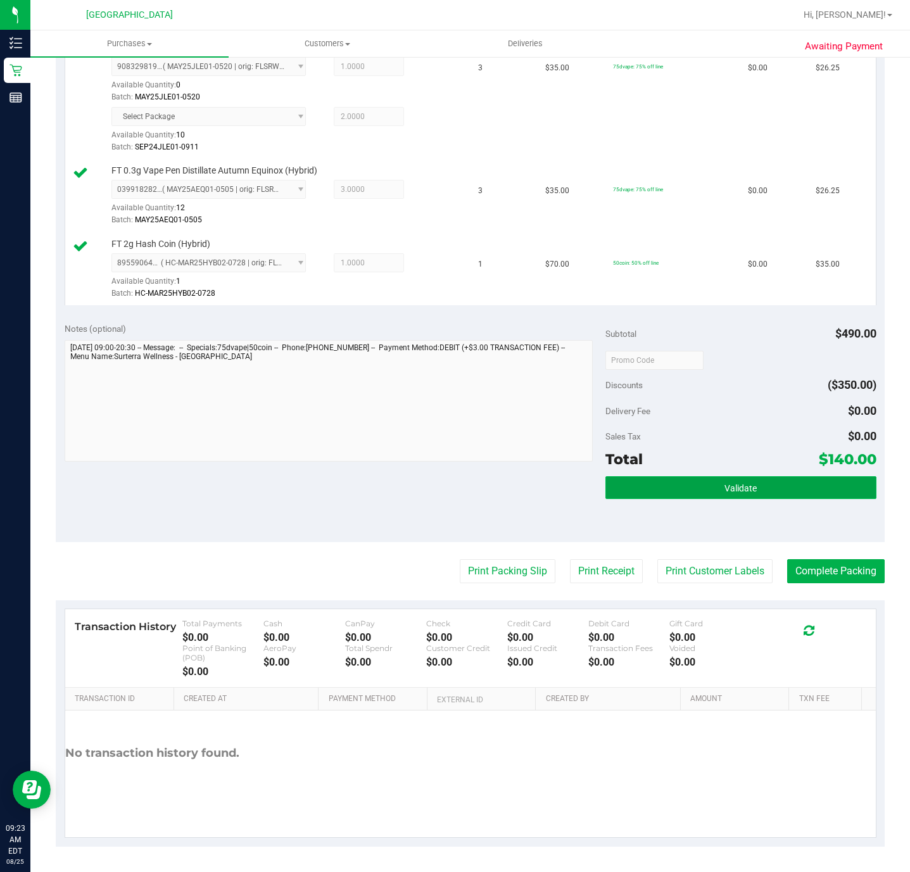
click at [751, 489] on button "Validate" at bounding box center [741, 487] width 270 height 23
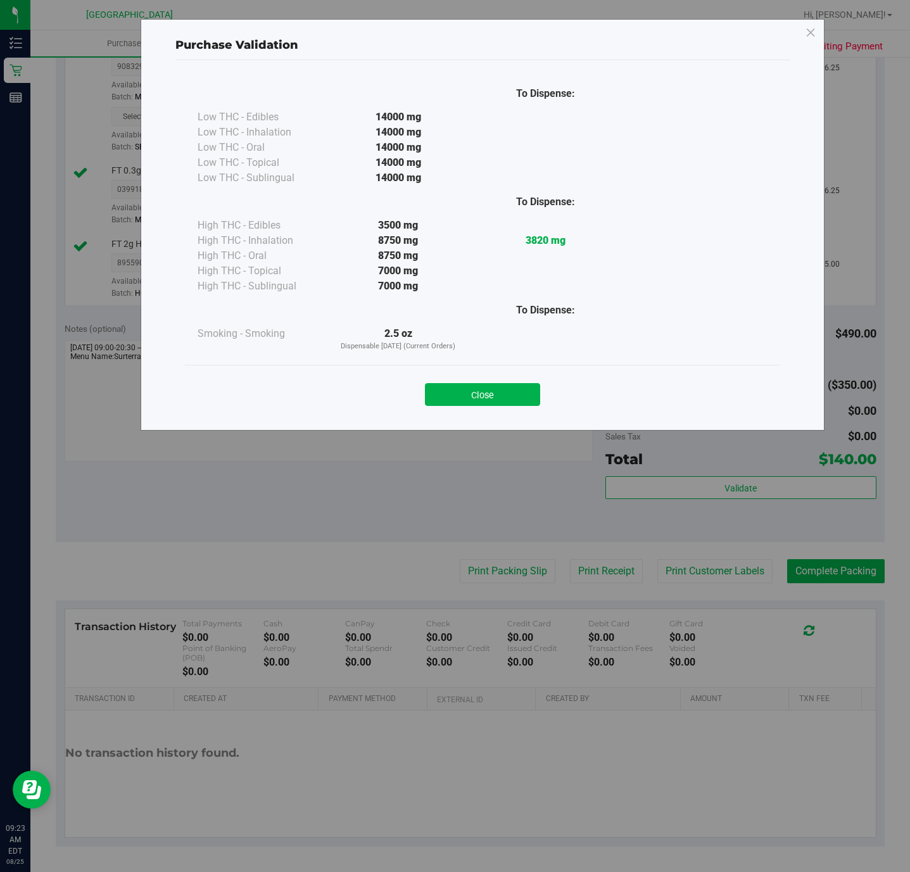
click at [477, 395] on button "Close" at bounding box center [482, 394] width 115 height 23
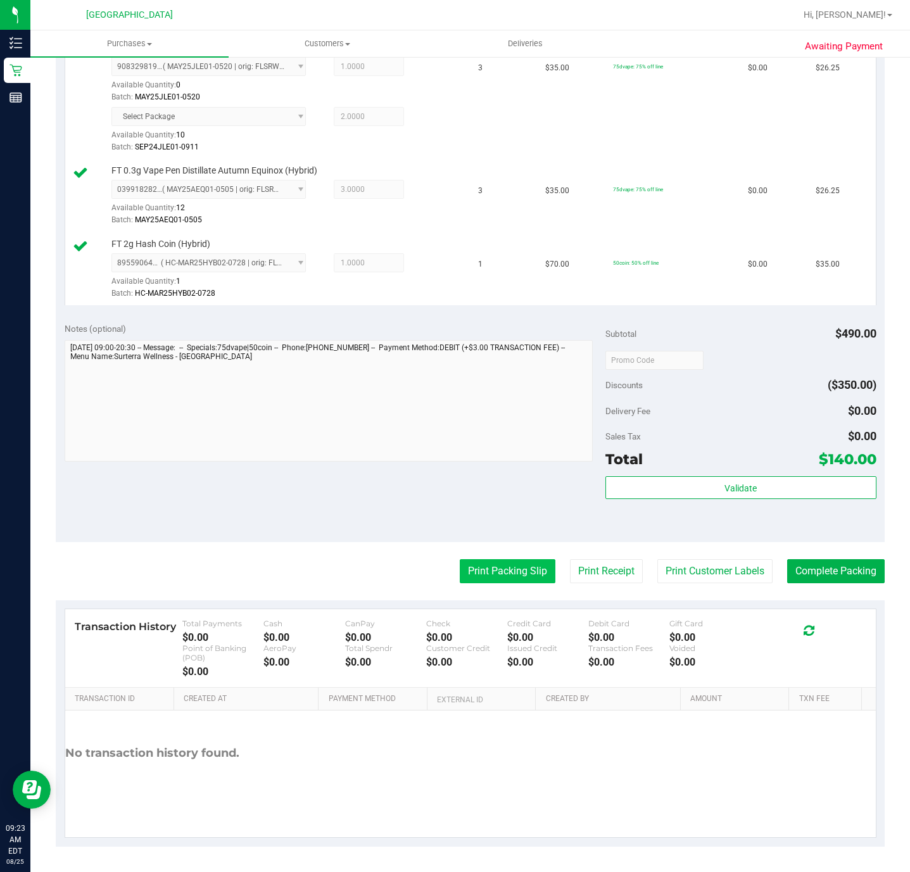
click at [507, 570] on button "Print Packing Slip" at bounding box center [508, 571] width 96 height 24
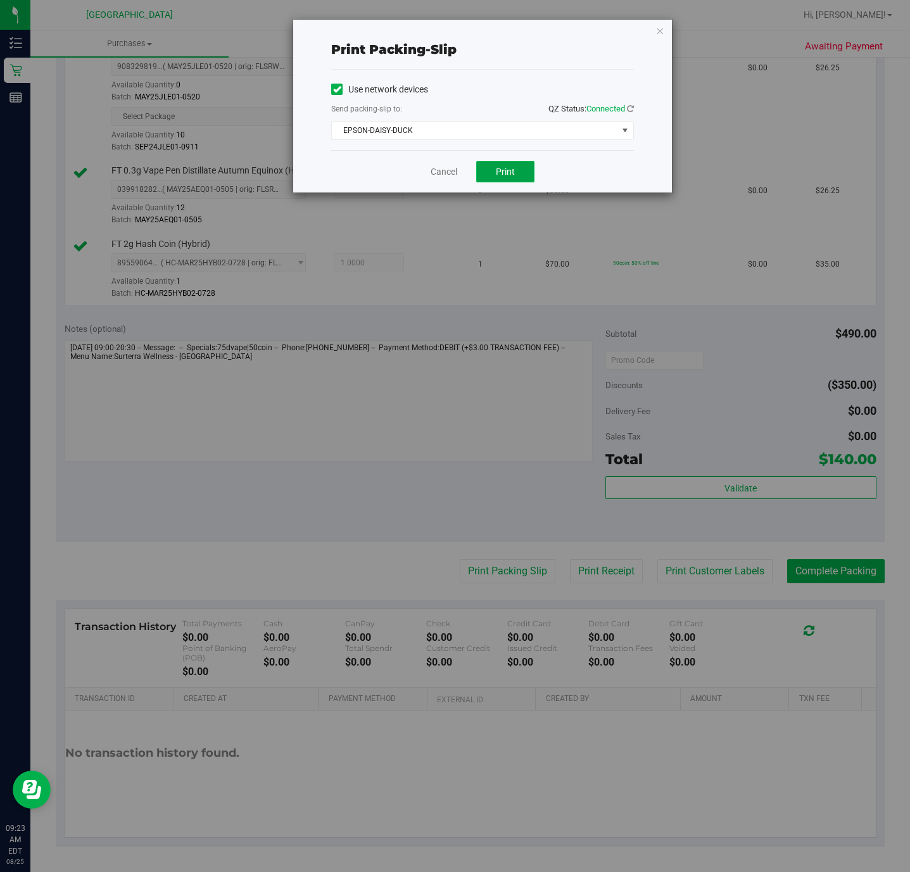
click at [506, 177] on span "Print" at bounding box center [505, 172] width 19 height 10
click at [436, 170] on link "Cancel" at bounding box center [444, 171] width 27 height 13
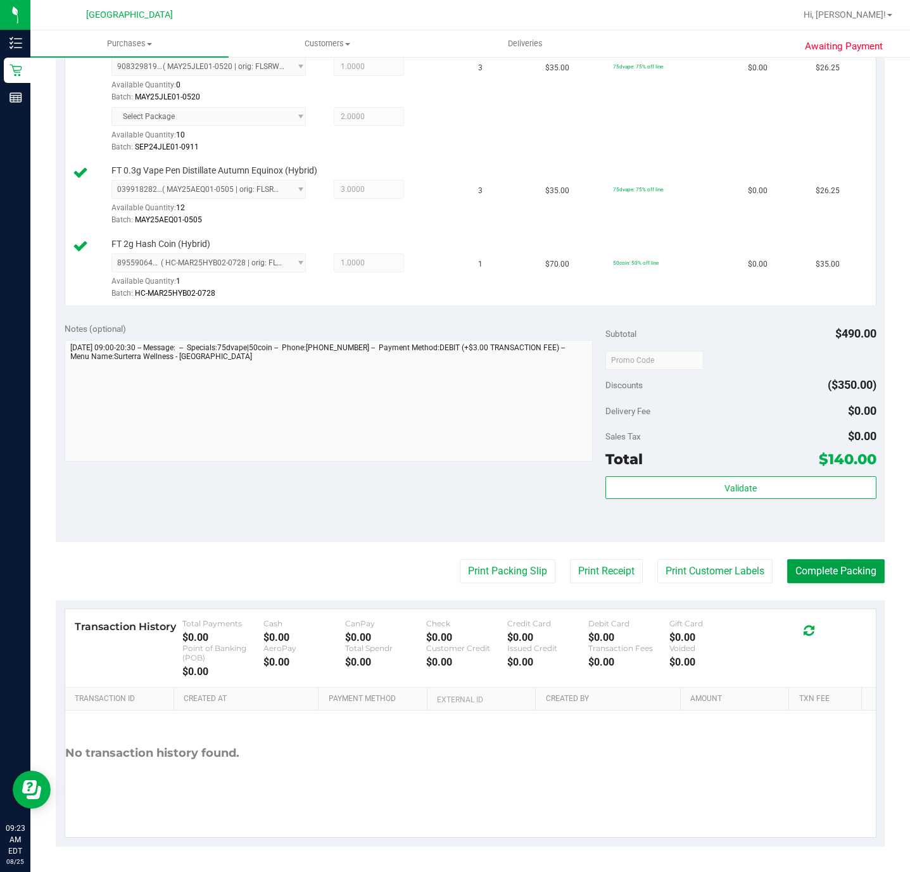
click at [823, 576] on button "Complete Packing" at bounding box center [836, 571] width 98 height 24
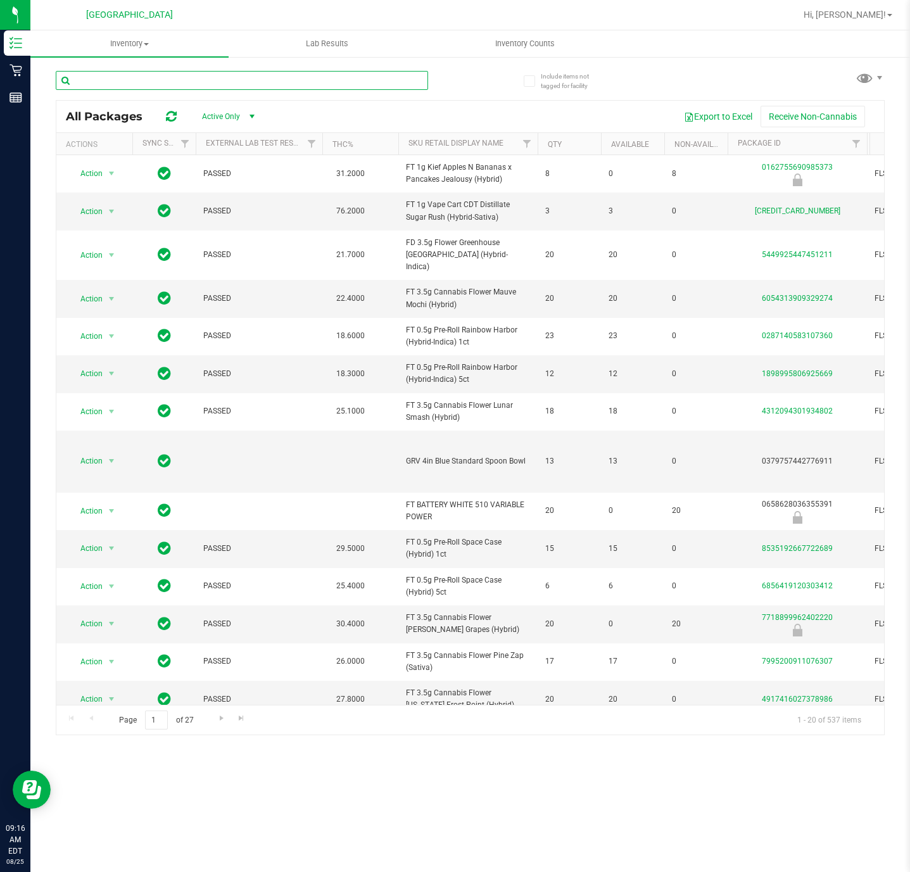
click at [204, 80] on input "text" at bounding box center [242, 80] width 372 height 19
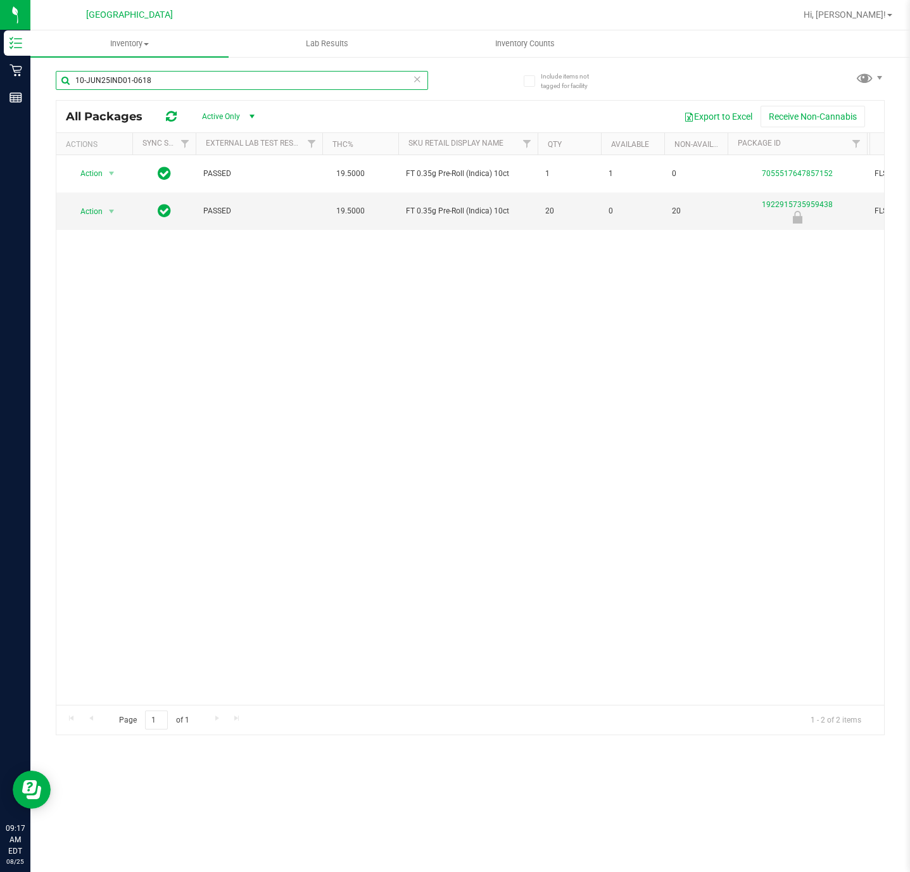
type input "10-JUN25IND01-0618"
